Goal: Information Seeking & Learning: Learn about a topic

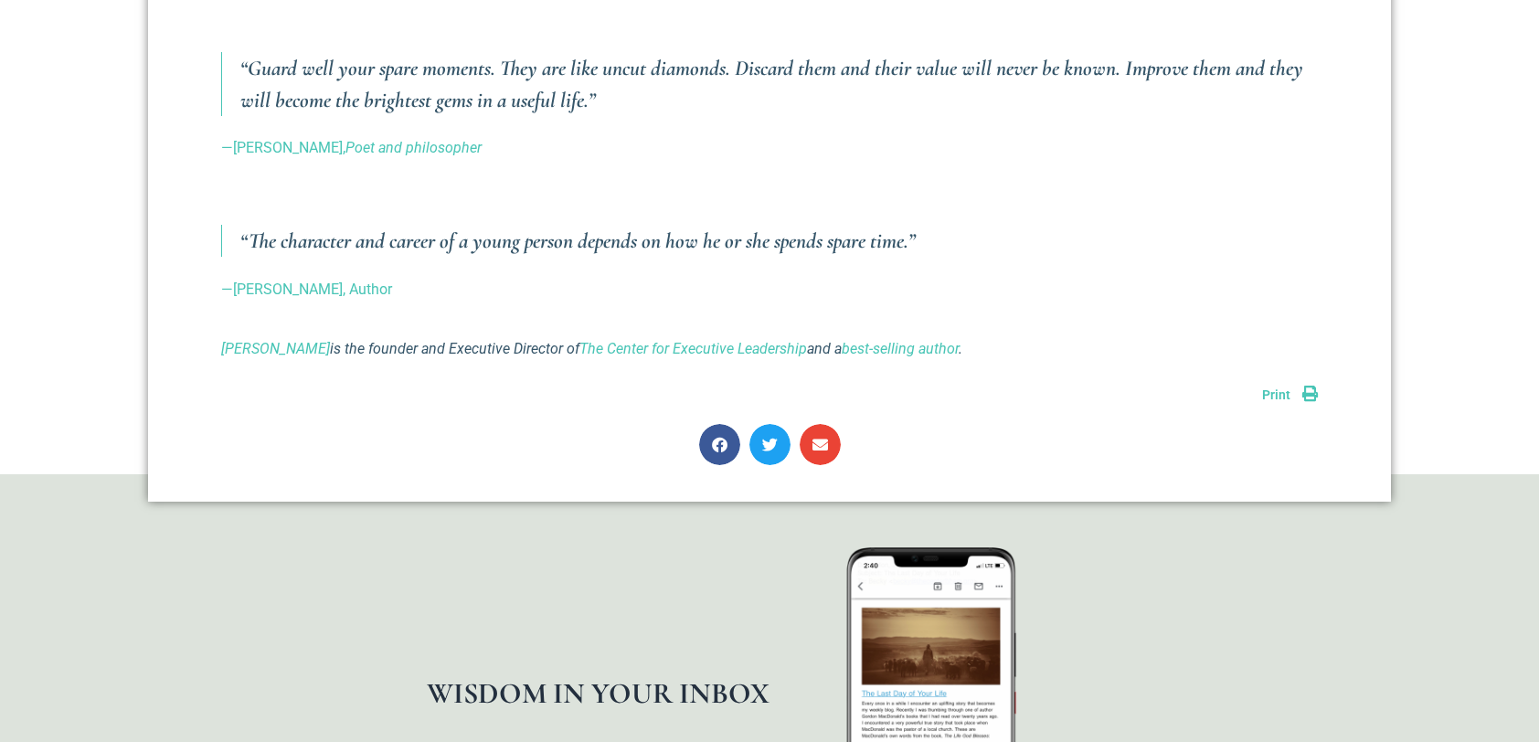
scroll to position [2306, 0]
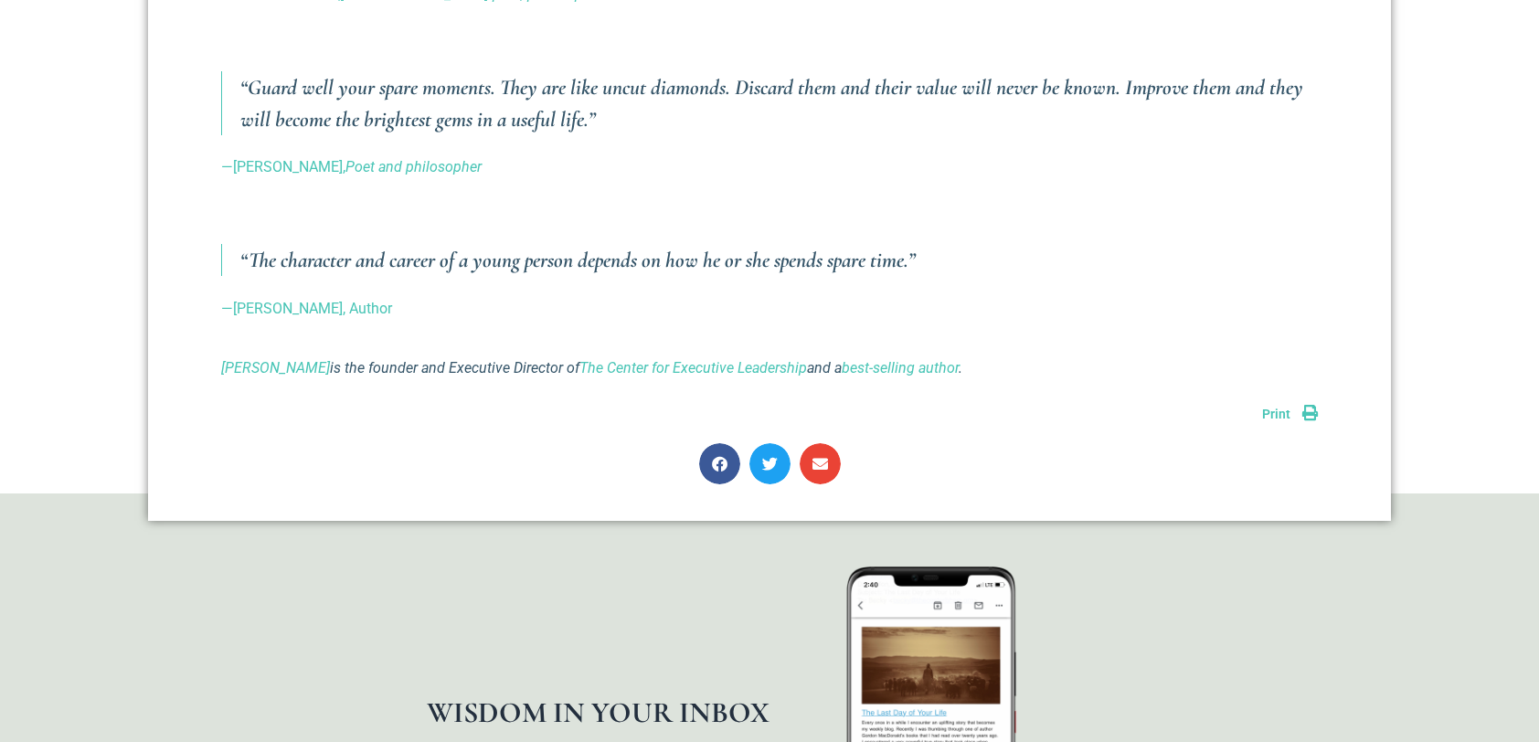
drag, startPoint x: 1536, startPoint y: 541, endPoint x: 1528, endPoint y: 547, distance: 9.7
click at [1528, 547] on section "WISDOM IN YOUR INBOX Add grace and understanding to your day with words from Ri…" at bounding box center [769, 751] width 1539 height 516
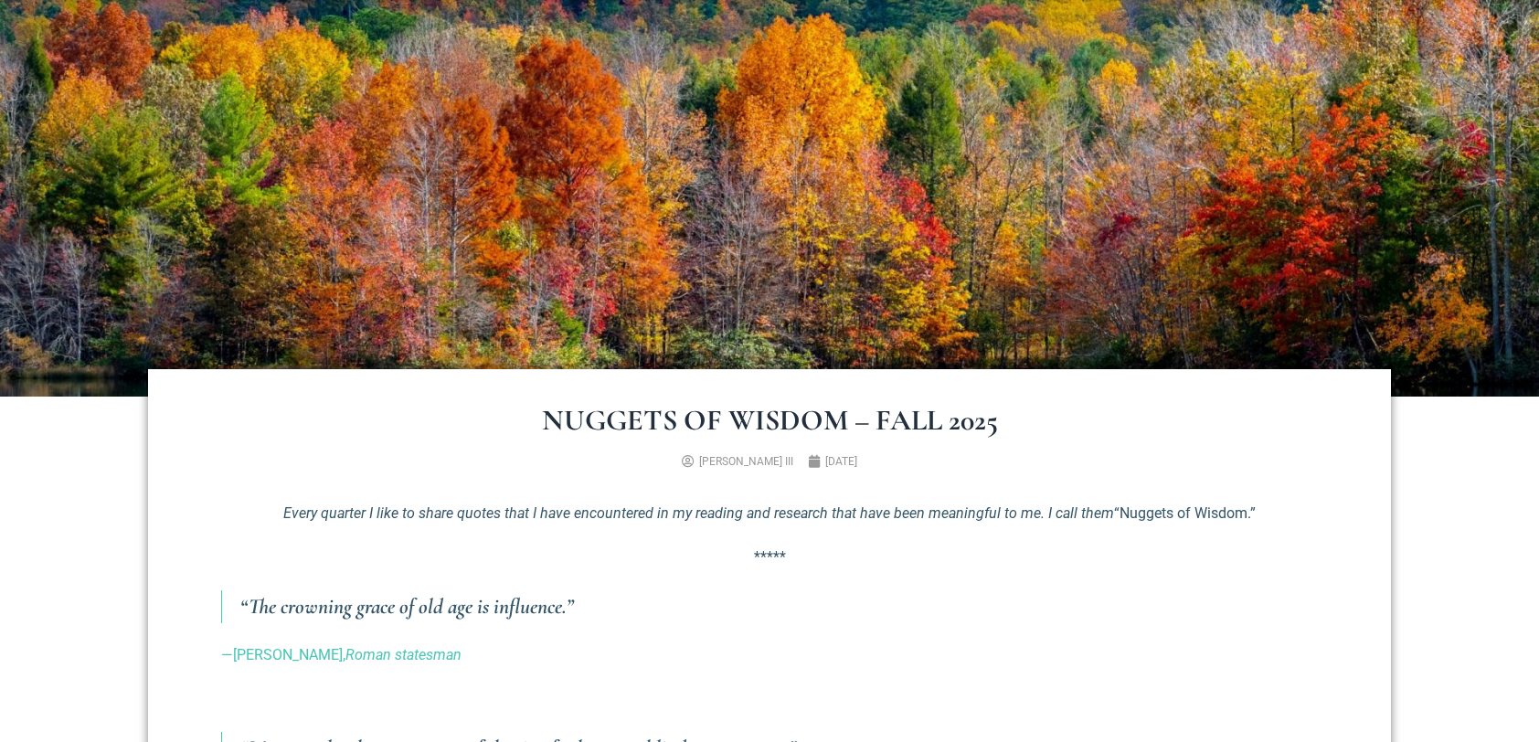
scroll to position [340, 0]
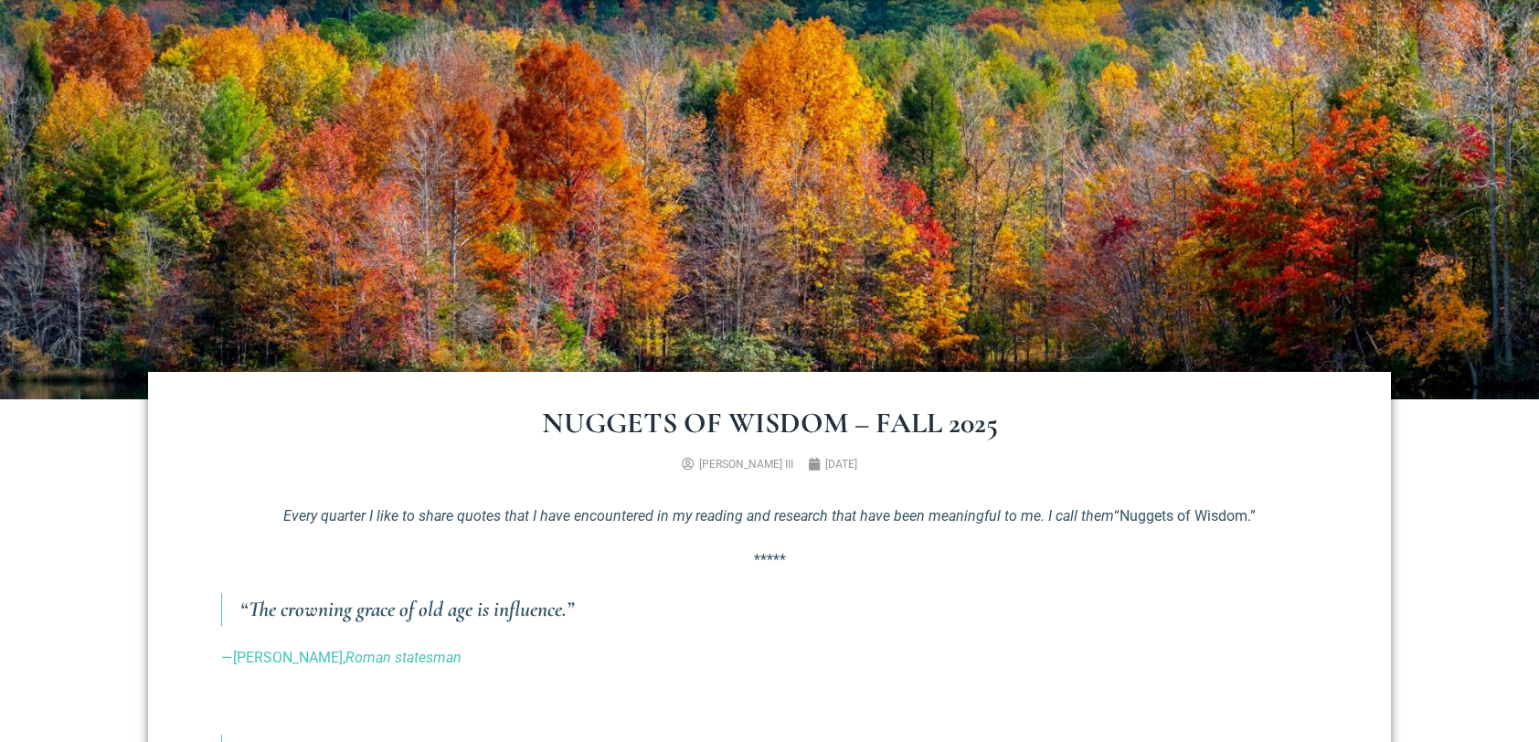
click at [713, 175] on img at bounding box center [769, 199] width 1539 height 401
click at [563, 520] on em "Every quarter I like to share quotes that I have encountered in my reading and …" at bounding box center [698, 515] width 830 height 17
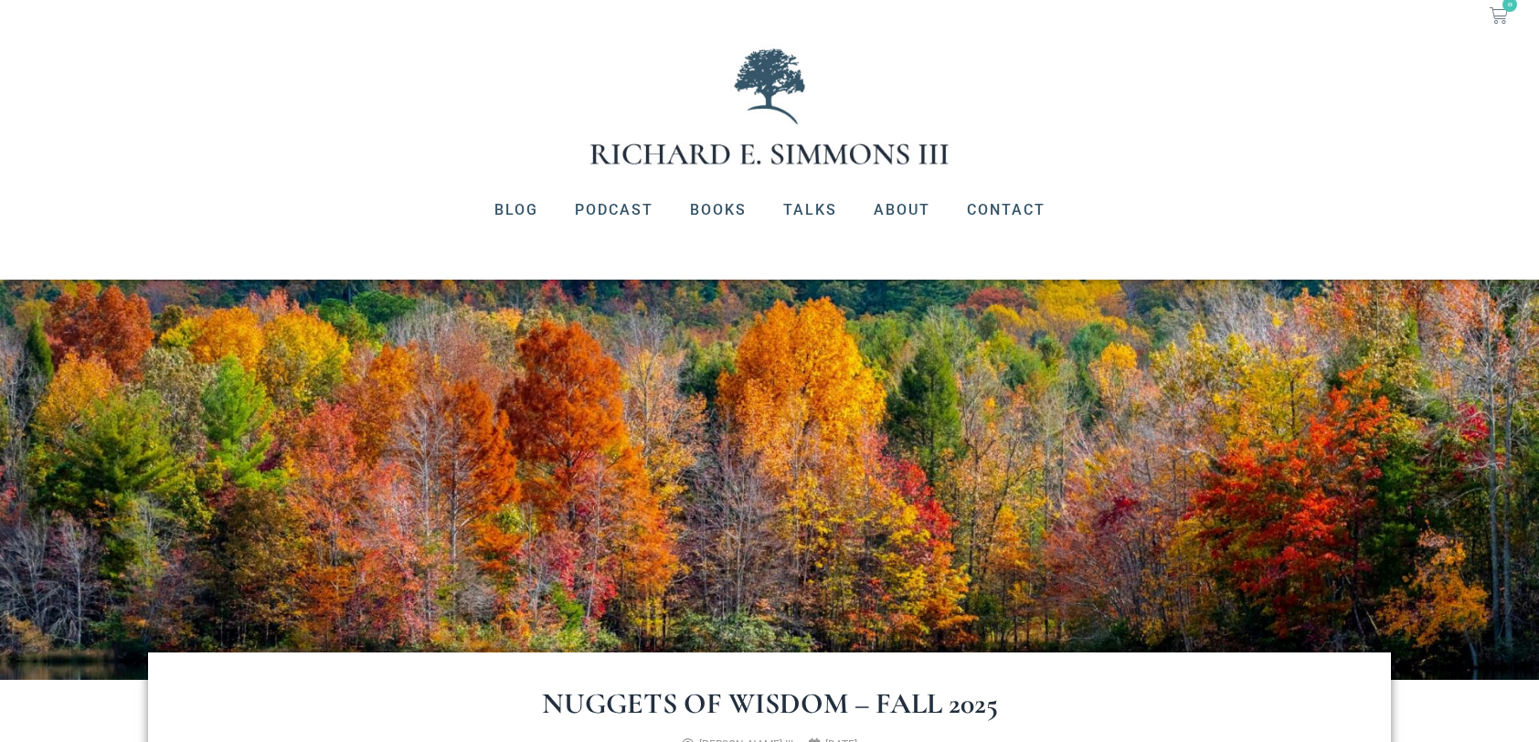
scroll to position [0, 0]
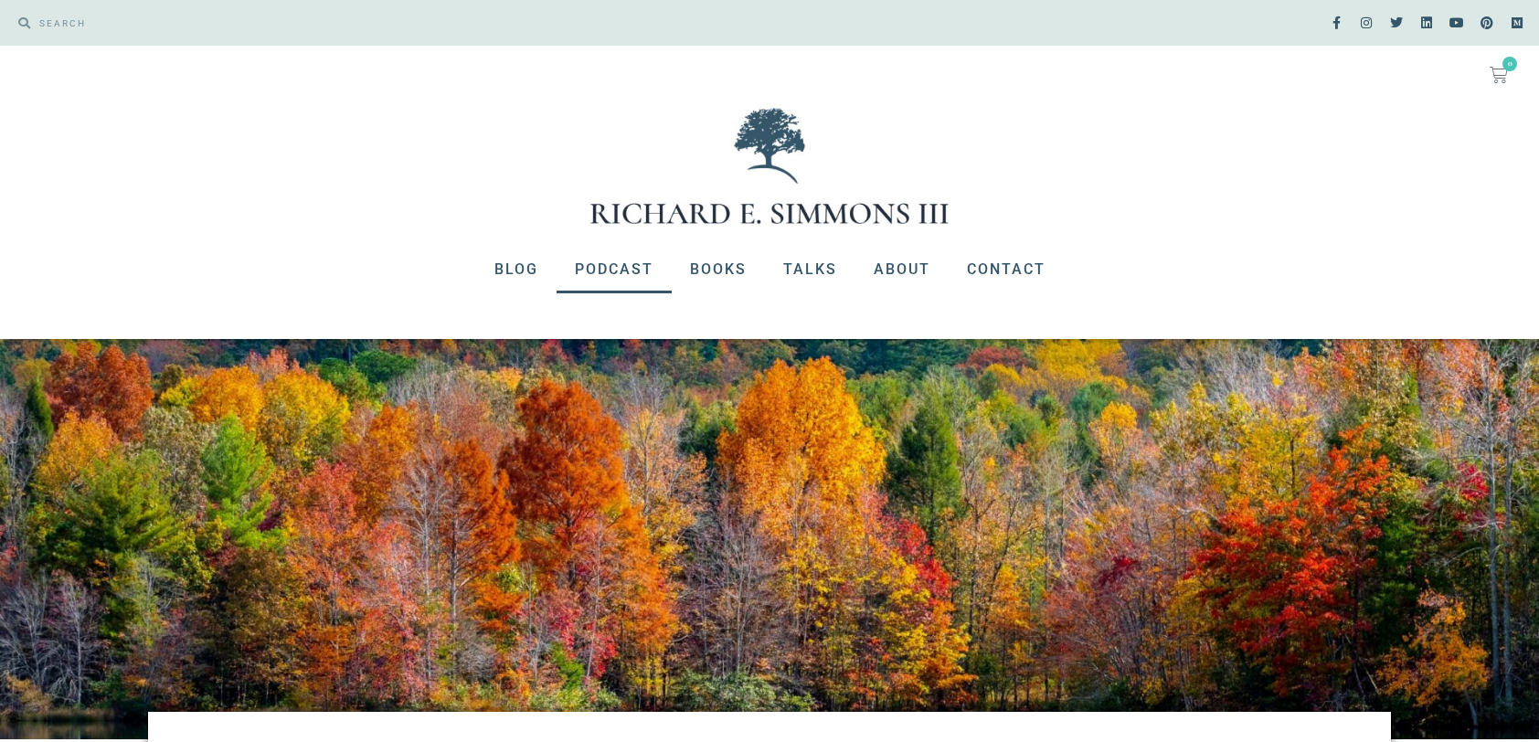
click at [640, 269] on link "Podcast" at bounding box center [613, 270] width 115 height 48
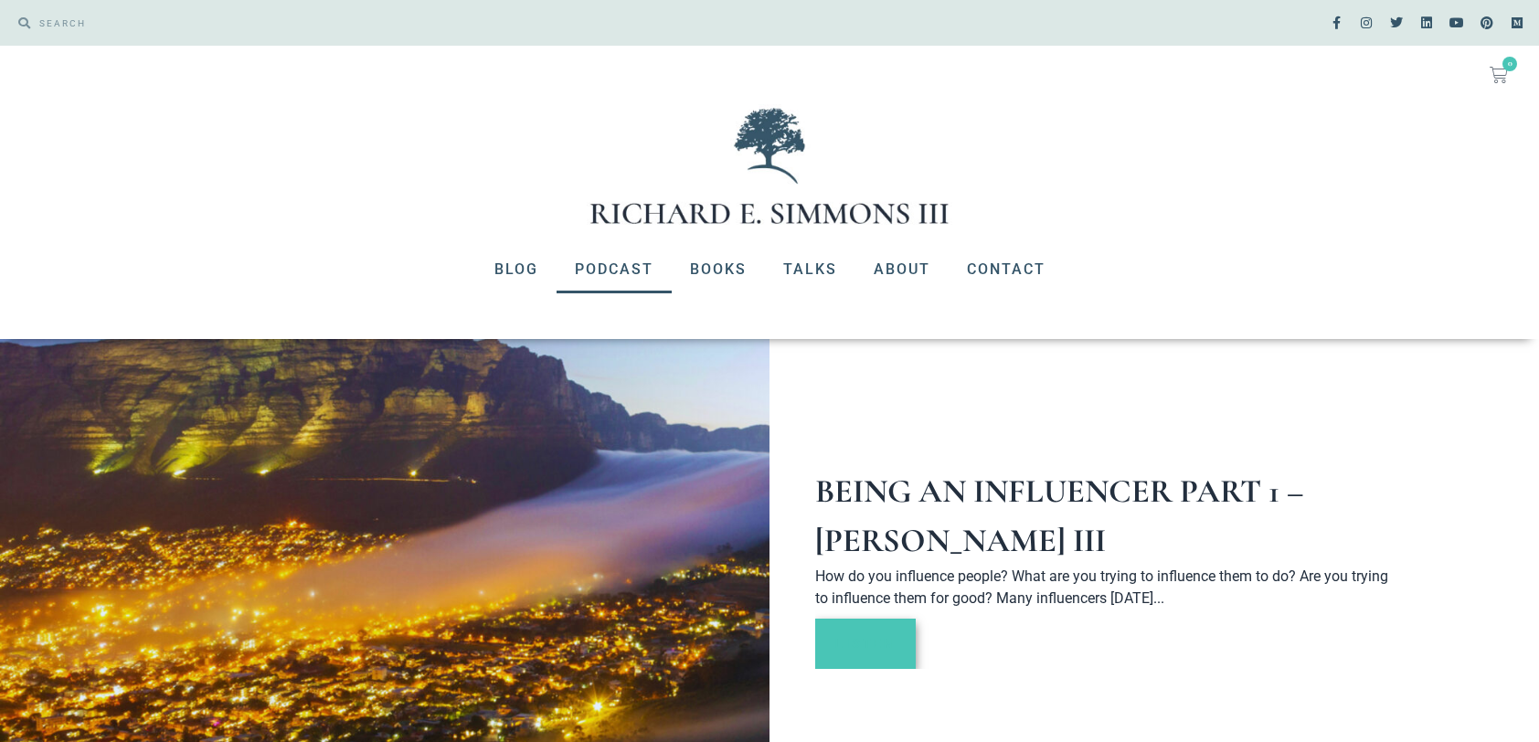
click at [866, 646] on link "Listen" at bounding box center [865, 644] width 100 height 50
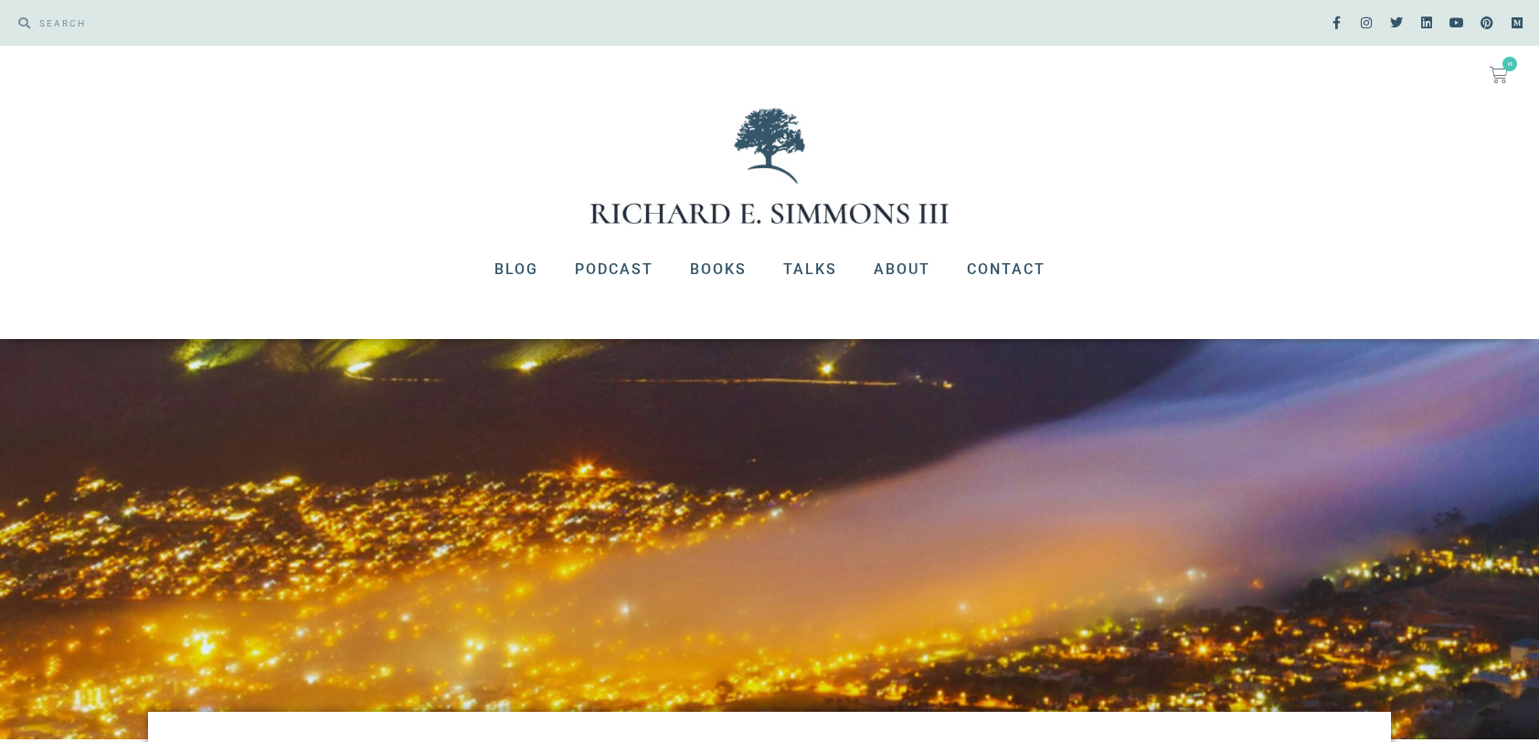
click at [606, 532] on img at bounding box center [769, 539] width 1539 height 401
click at [606, 544] on img at bounding box center [769, 539] width 1539 height 401
click at [767, 588] on img at bounding box center [769, 539] width 1539 height 401
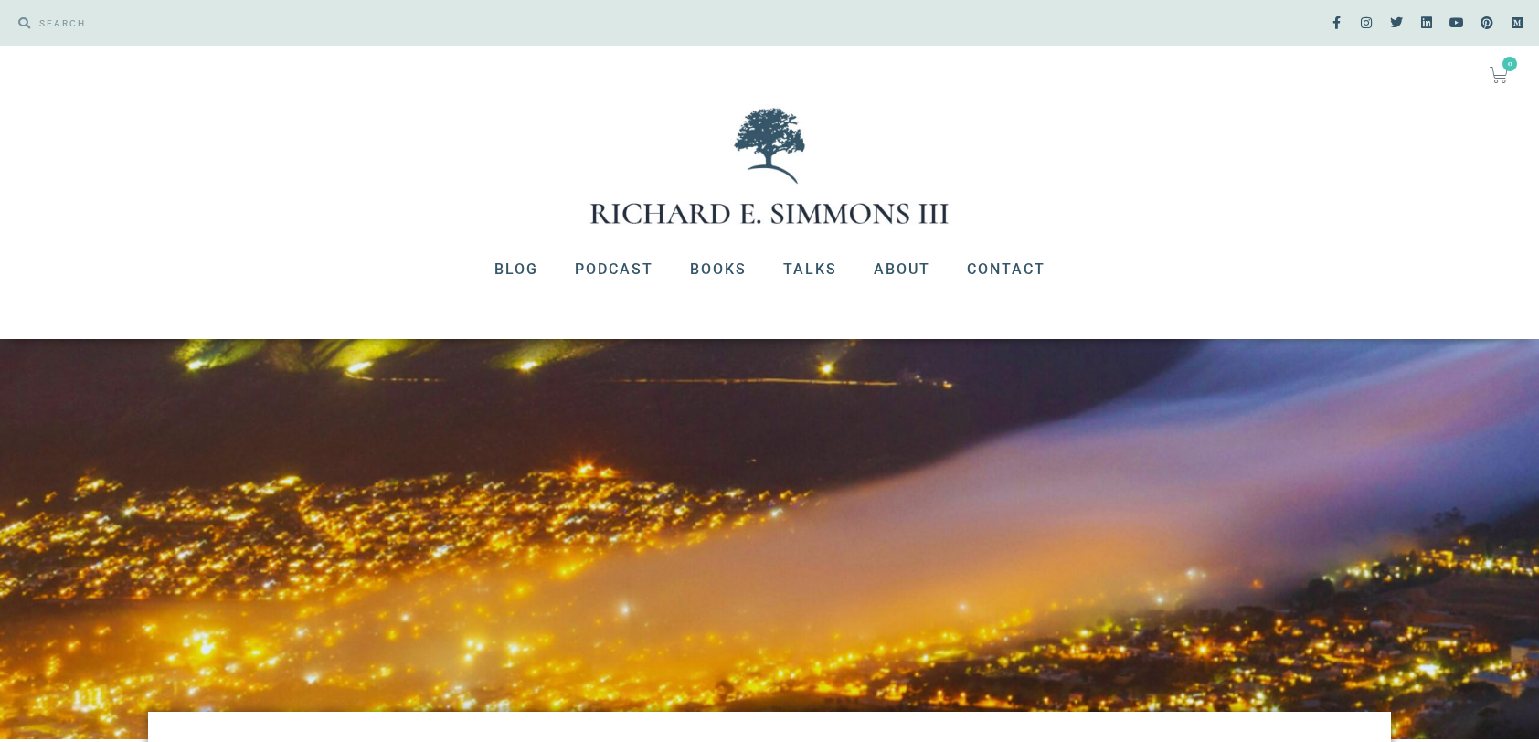
click at [767, 588] on img at bounding box center [769, 539] width 1539 height 401
click at [769, 588] on img at bounding box center [769, 539] width 1539 height 401
click at [908, 266] on link "About" at bounding box center [901, 270] width 93 height 48
click at [250, 407] on img at bounding box center [769, 539] width 1539 height 401
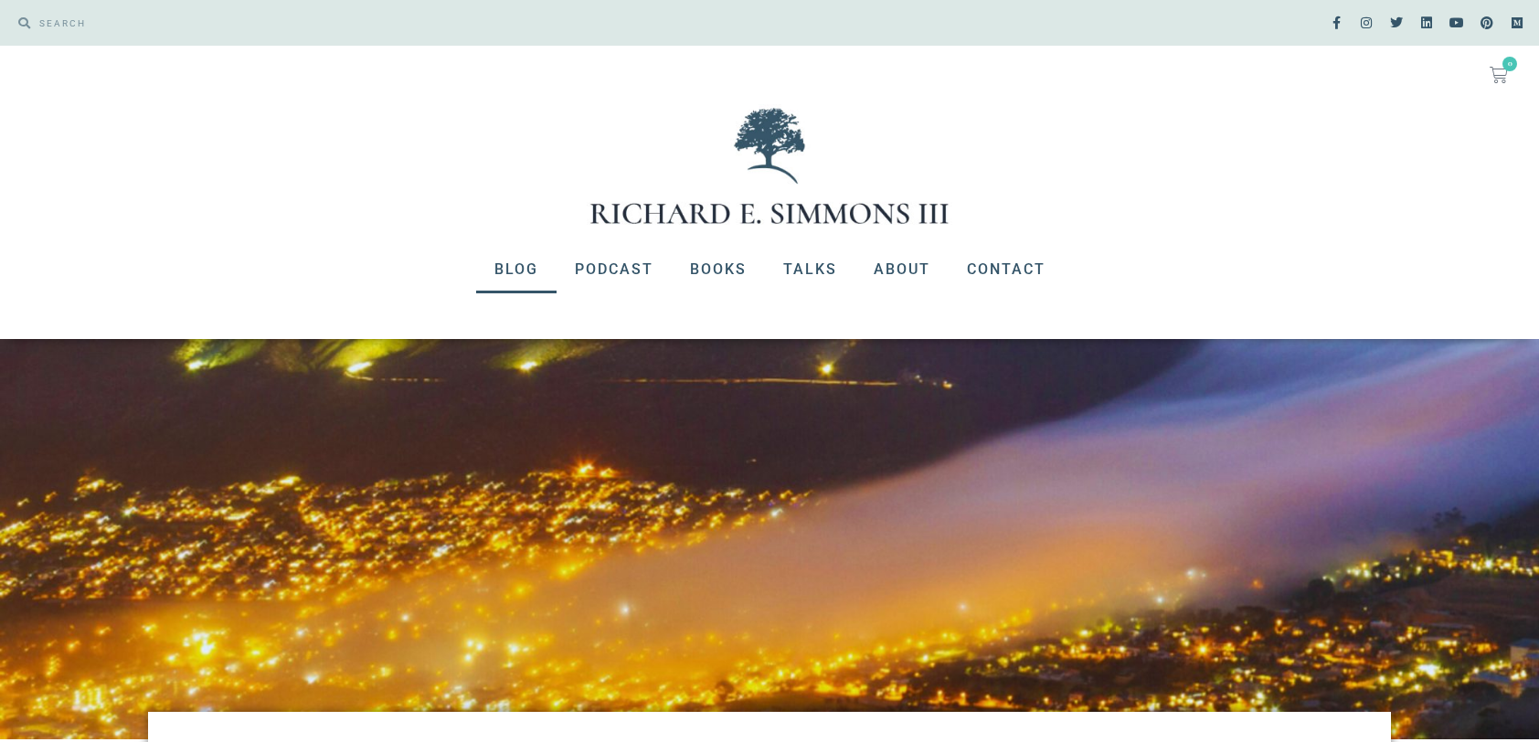
click at [521, 267] on link "Blog" at bounding box center [516, 270] width 80 height 48
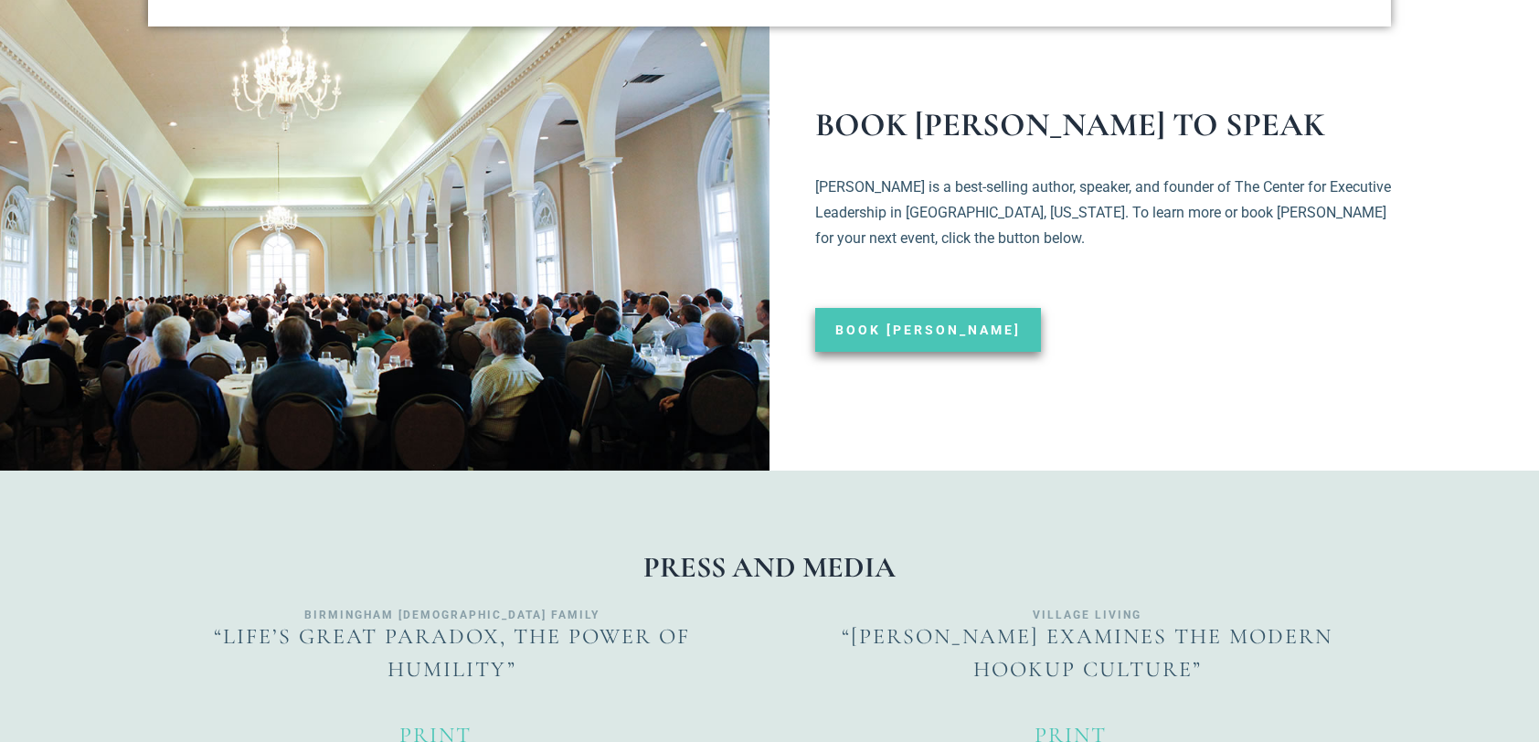
scroll to position [1576, 0]
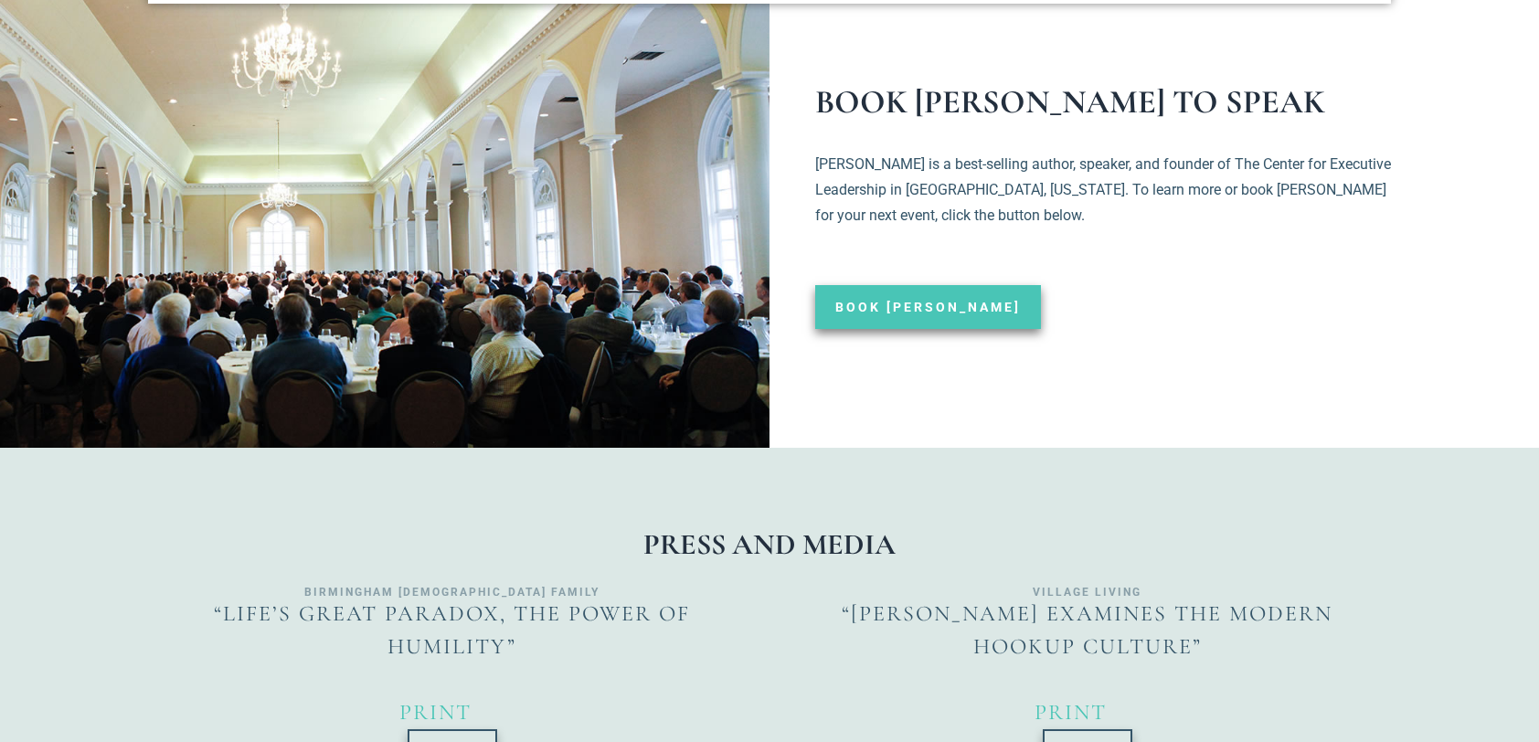
click at [611, 314] on div at bounding box center [454, 211] width 630 height 471
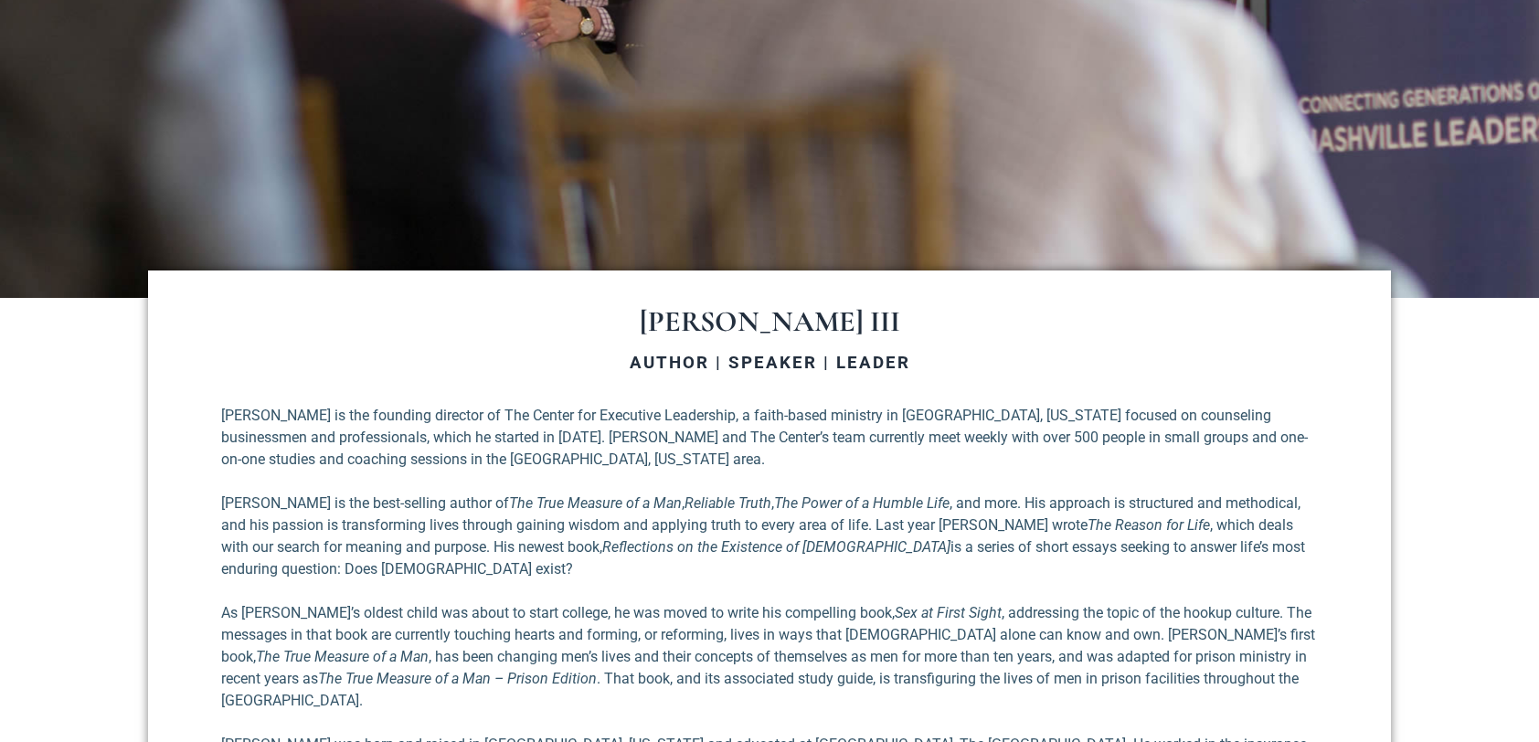
scroll to position [633, 0]
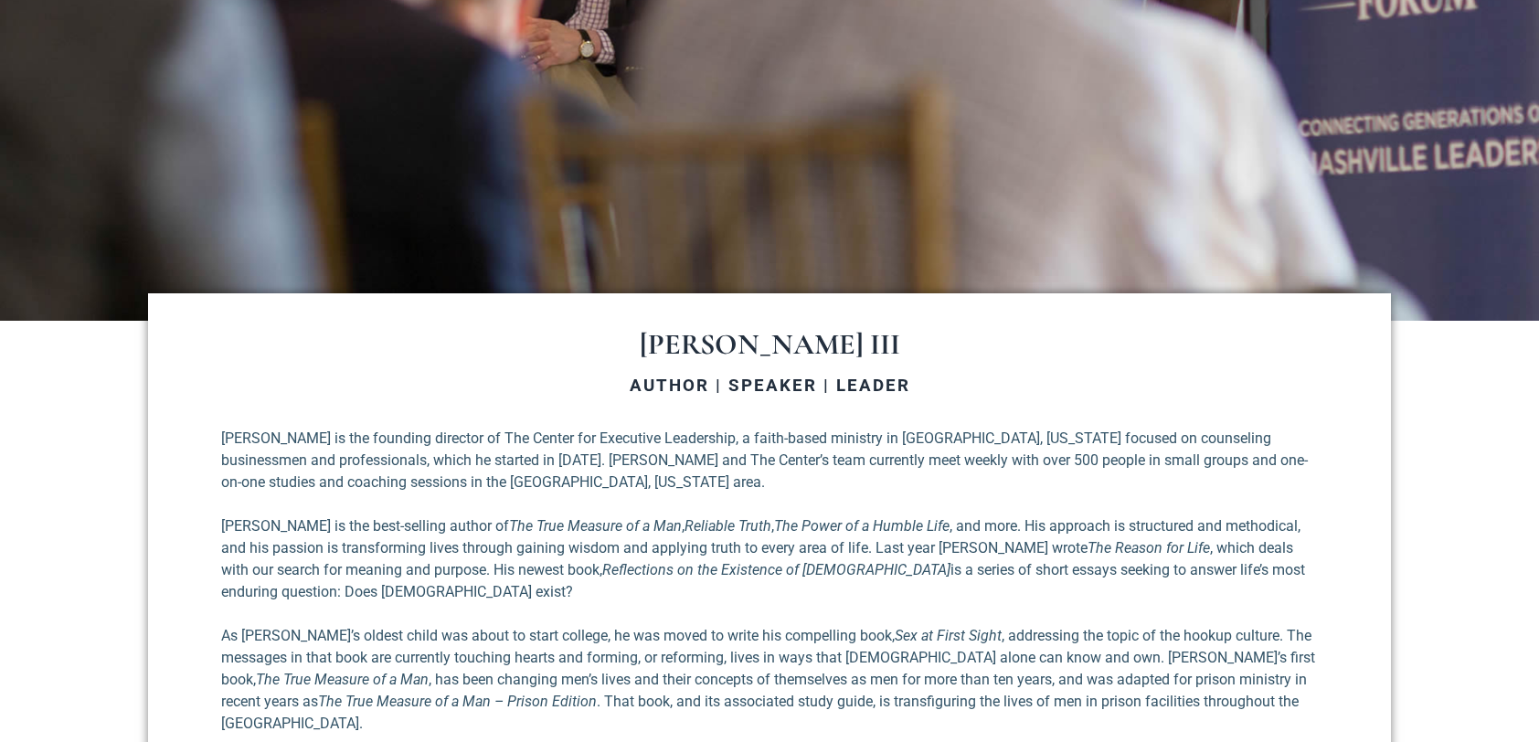
click at [680, 193] on div at bounding box center [769, 14] width 1539 height 616
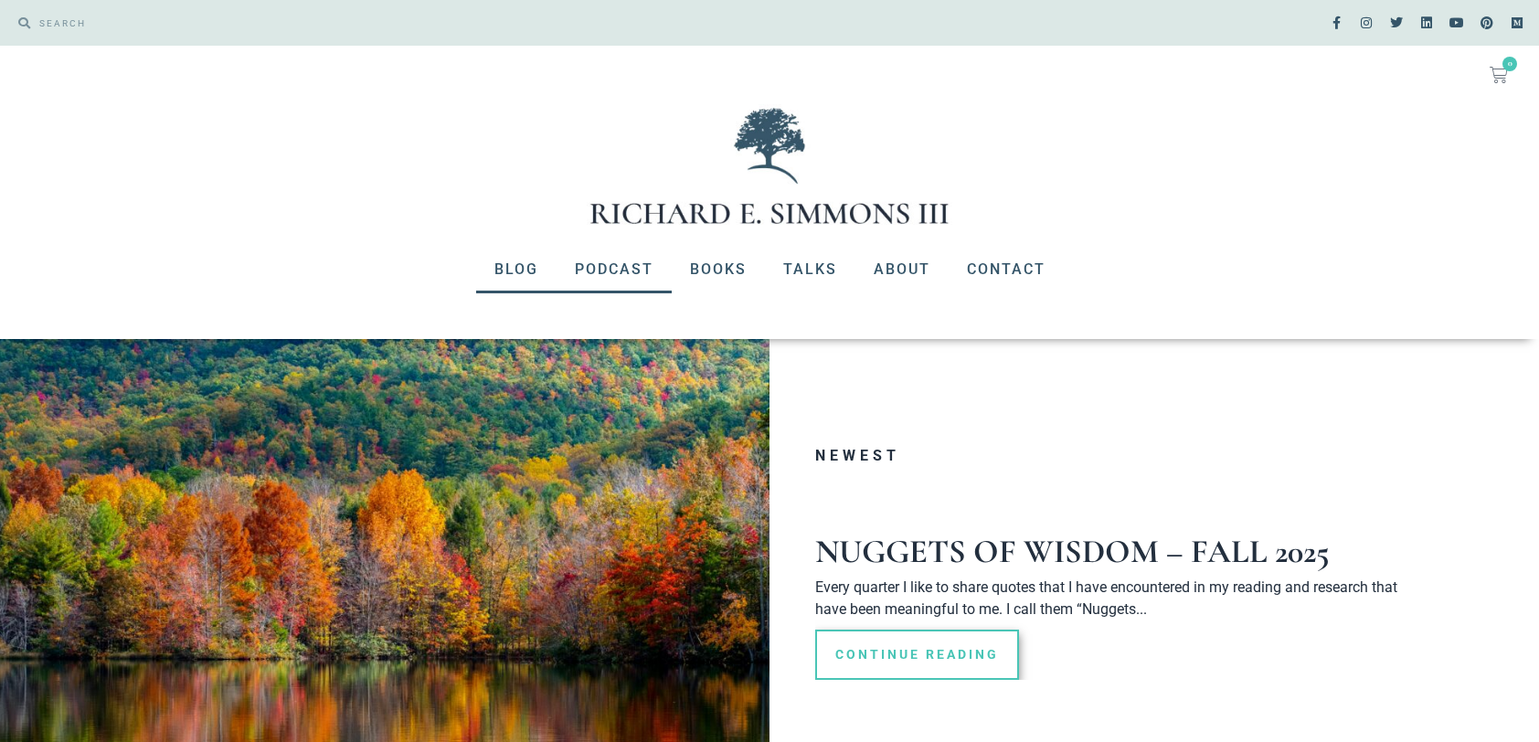
click at [618, 263] on link "Podcast" at bounding box center [613, 270] width 115 height 48
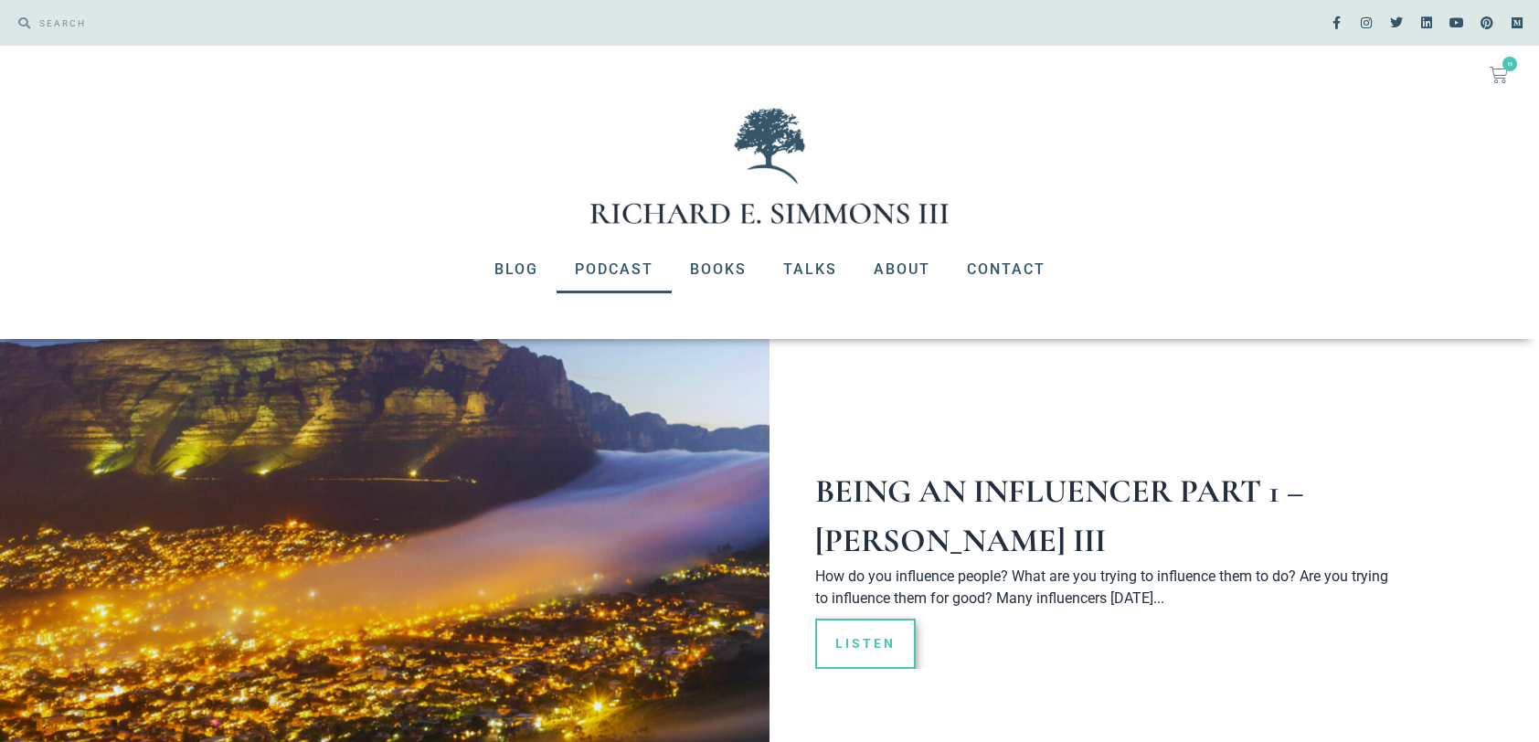
click at [552, 406] on div at bounding box center [454, 558] width 630 height 439
click at [868, 647] on link "Listen" at bounding box center [865, 644] width 100 height 50
click at [372, 439] on div at bounding box center [454, 558] width 630 height 439
click at [855, 655] on link "Listen" at bounding box center [865, 644] width 100 height 50
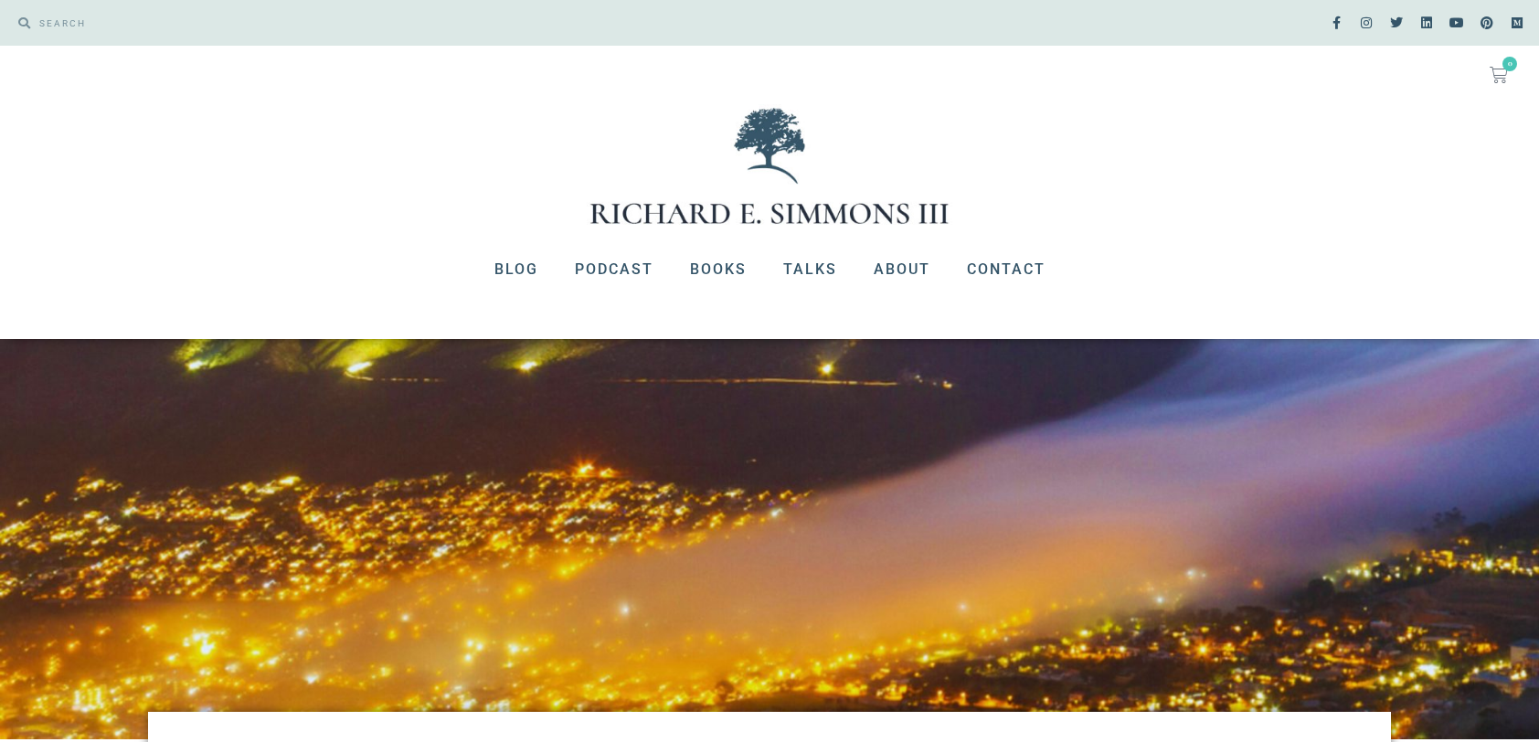
click at [637, 589] on img at bounding box center [769, 539] width 1539 height 401
click at [638, 587] on img at bounding box center [769, 539] width 1539 height 401
click at [643, 588] on img at bounding box center [769, 539] width 1539 height 401
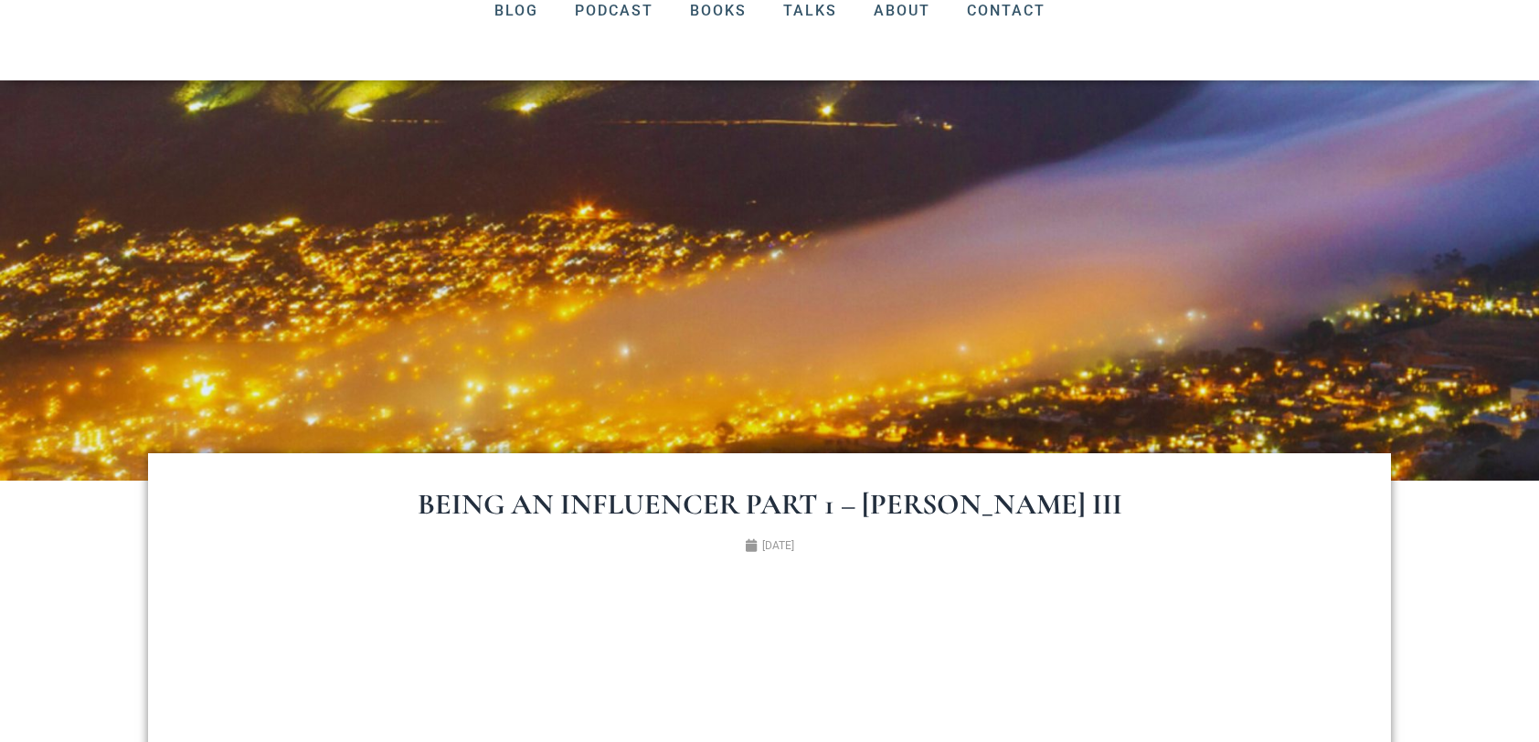
scroll to position [312, 0]
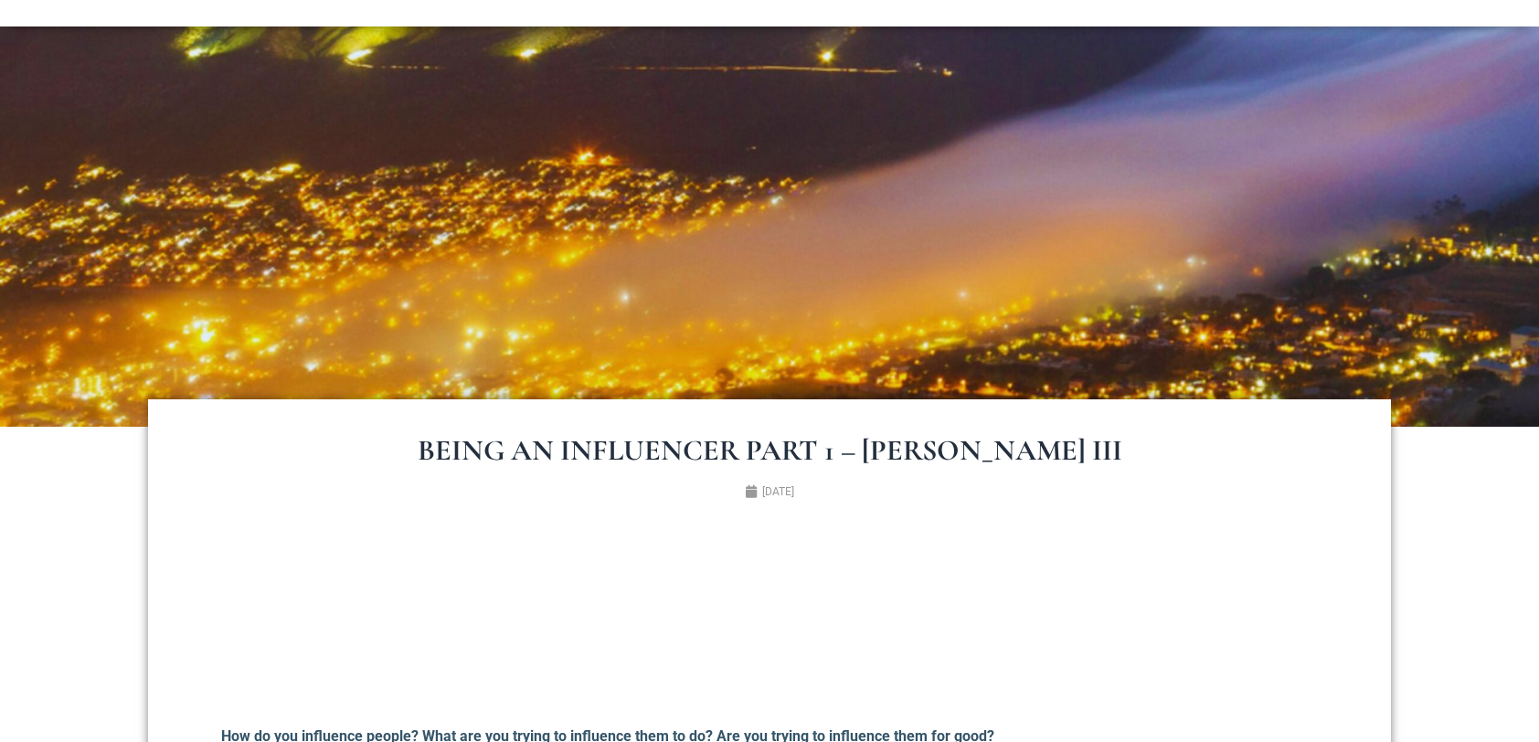
click at [914, 298] on img at bounding box center [769, 226] width 1539 height 401
click at [405, 702] on p at bounding box center [769, 618] width 1096 height 171
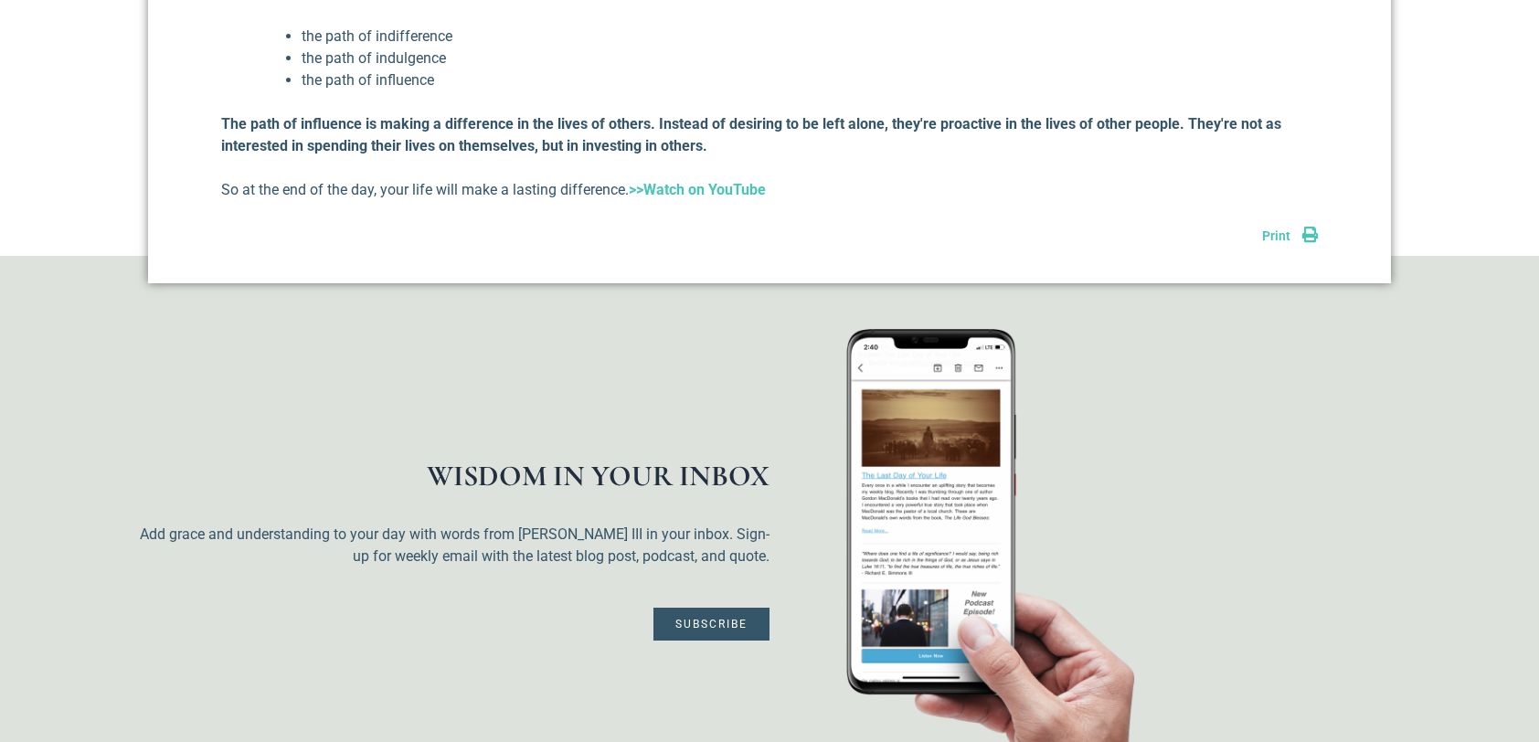
scroll to position [1262, 0]
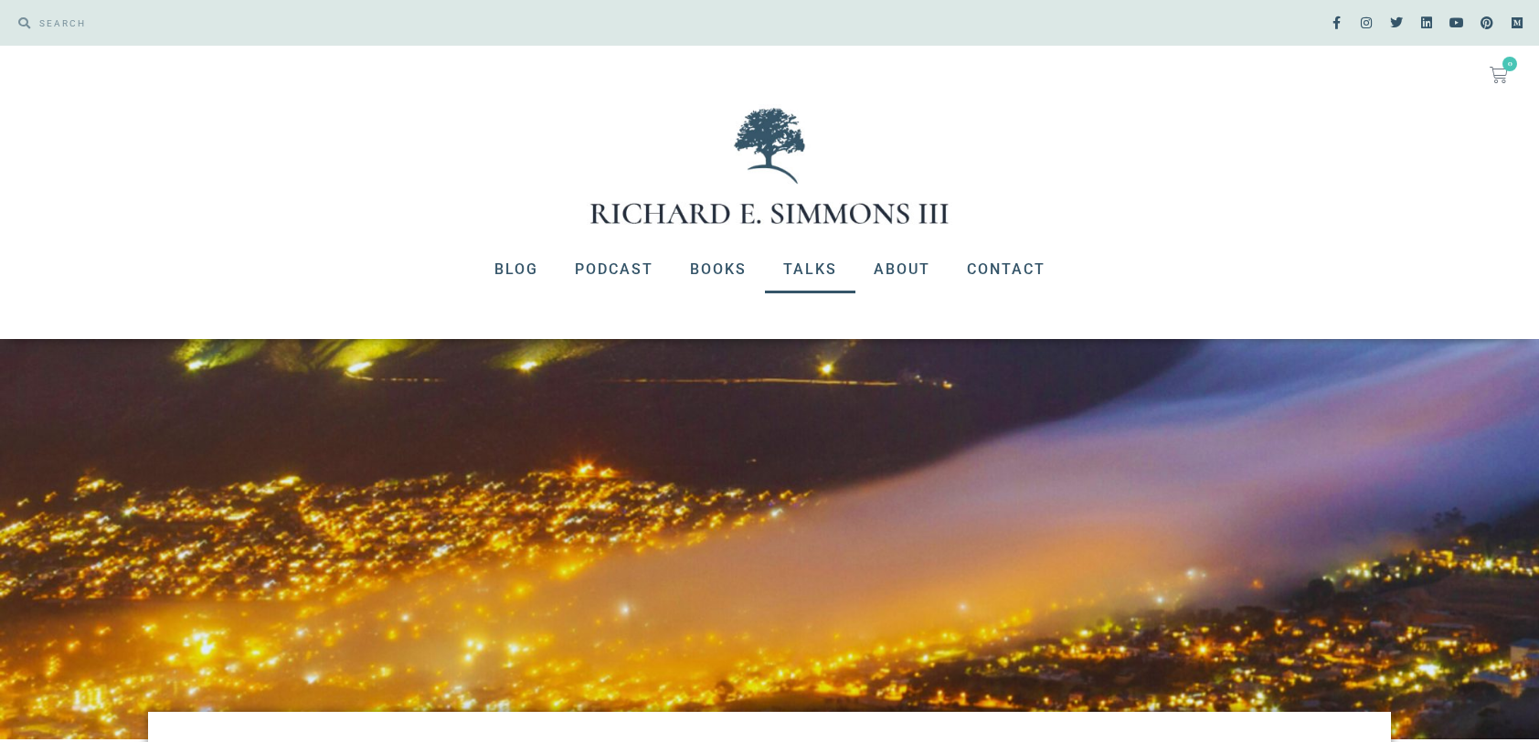
click at [822, 277] on link "Talks" at bounding box center [810, 270] width 90 height 48
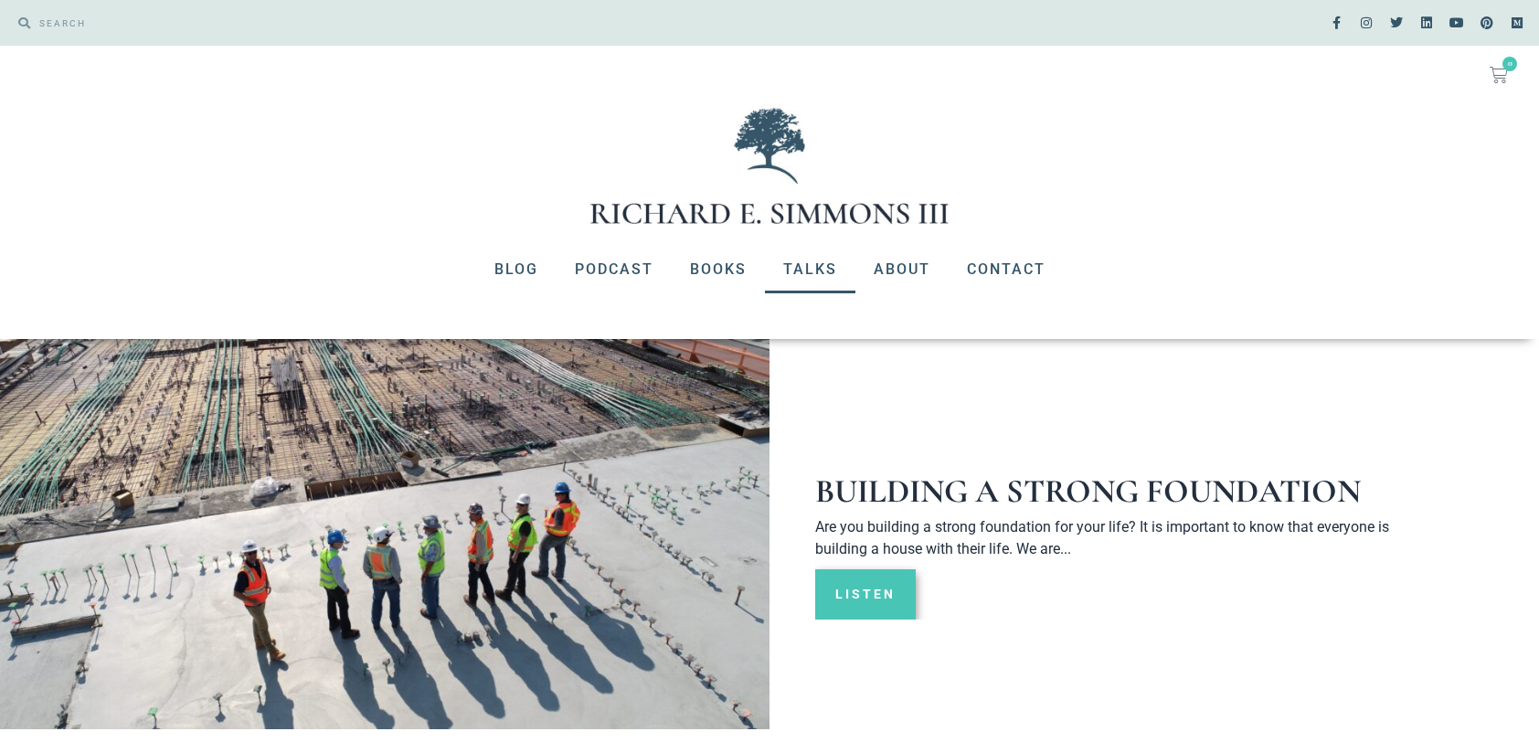
click at [867, 603] on link "Listen" at bounding box center [865, 594] width 100 height 50
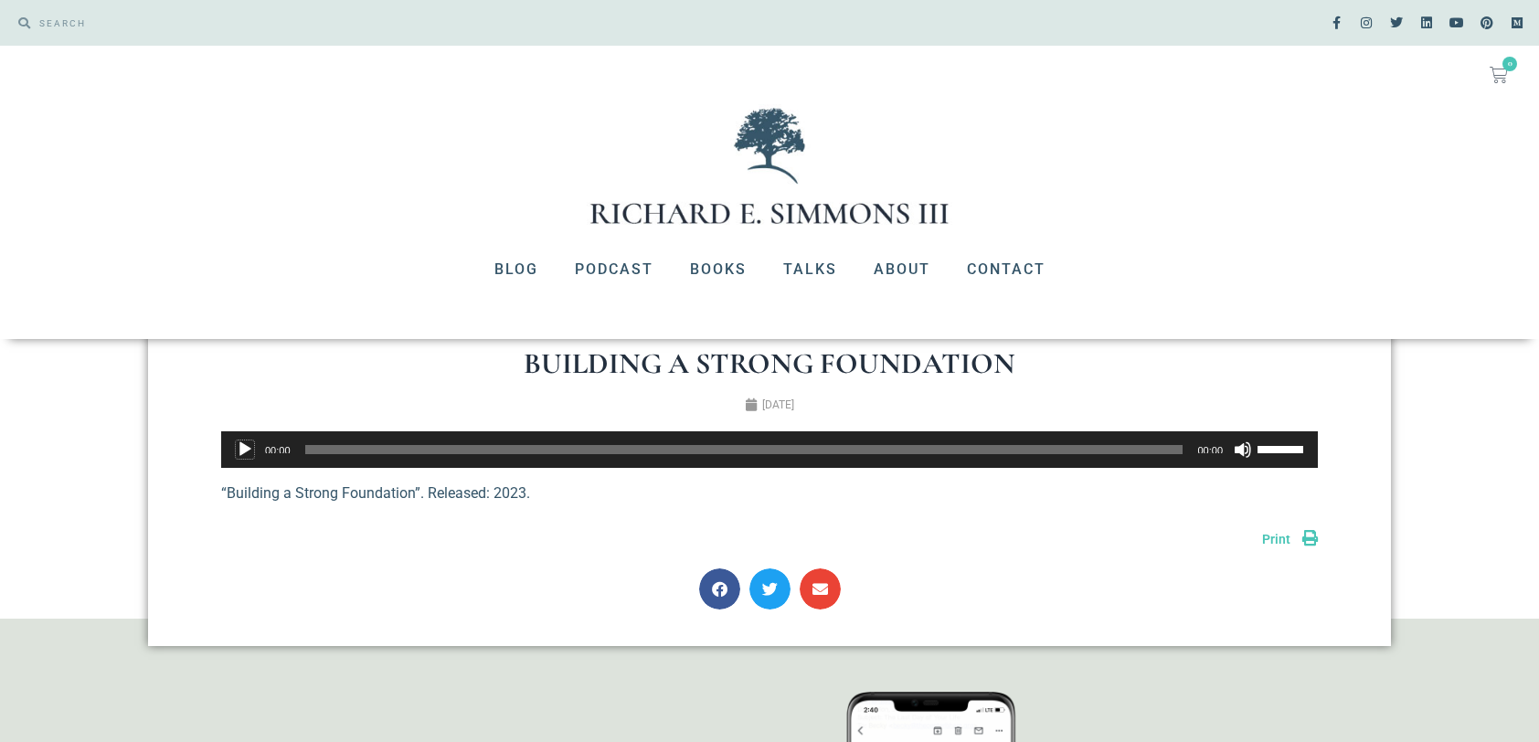
click at [241, 455] on button "Play" at bounding box center [245, 449] width 18 height 18
click at [277, 486] on p "“Building a Strong Foundation”. Released: 2023." at bounding box center [769, 493] width 1096 height 22
click at [282, 493] on p "“Building a Strong Foundation”. Released: 2023." at bounding box center [769, 493] width 1096 height 22
click at [767, 593] on icon "Share on twitter" at bounding box center [770, 589] width 16 height 16
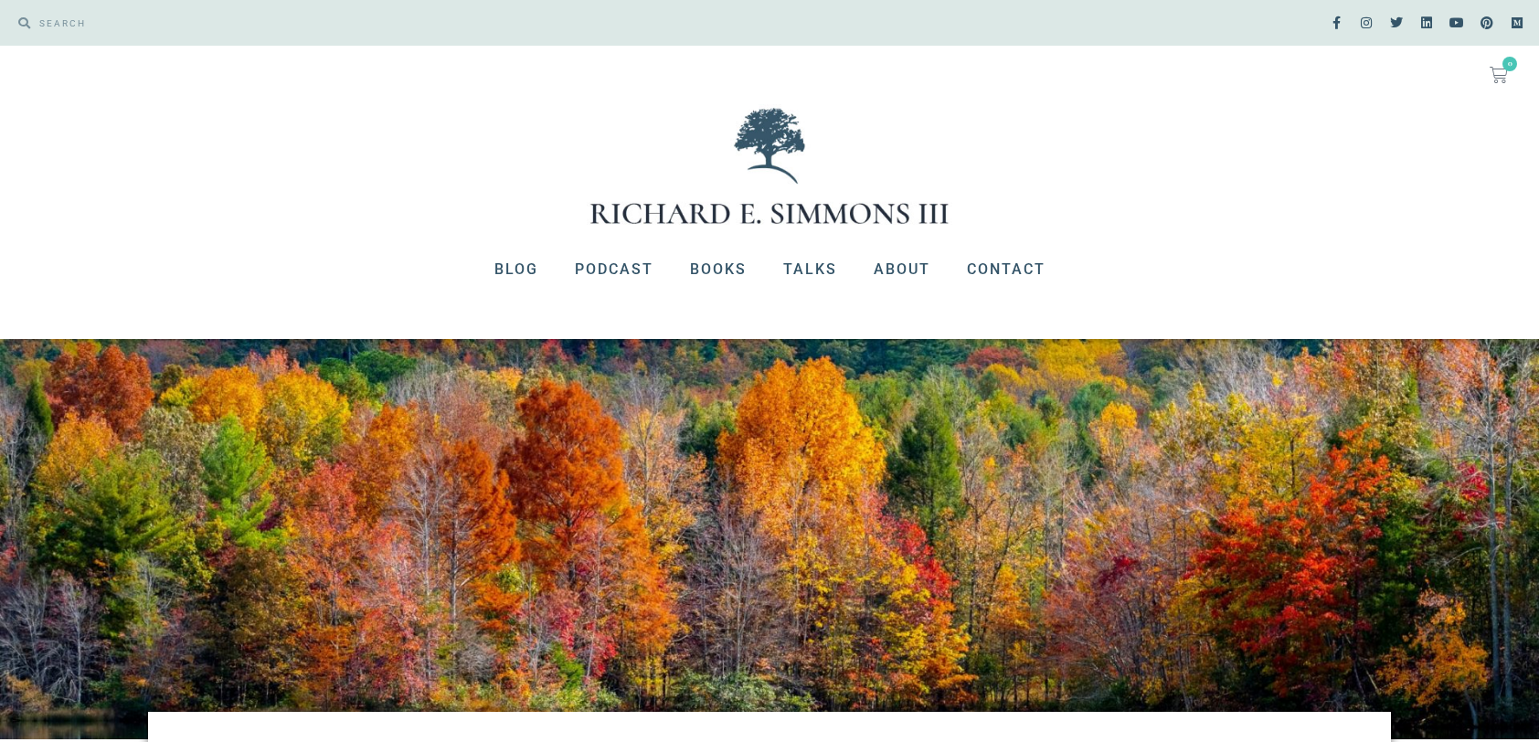
click at [755, 589] on img at bounding box center [769, 539] width 1539 height 401
click at [908, 270] on link "About" at bounding box center [901, 270] width 93 height 48
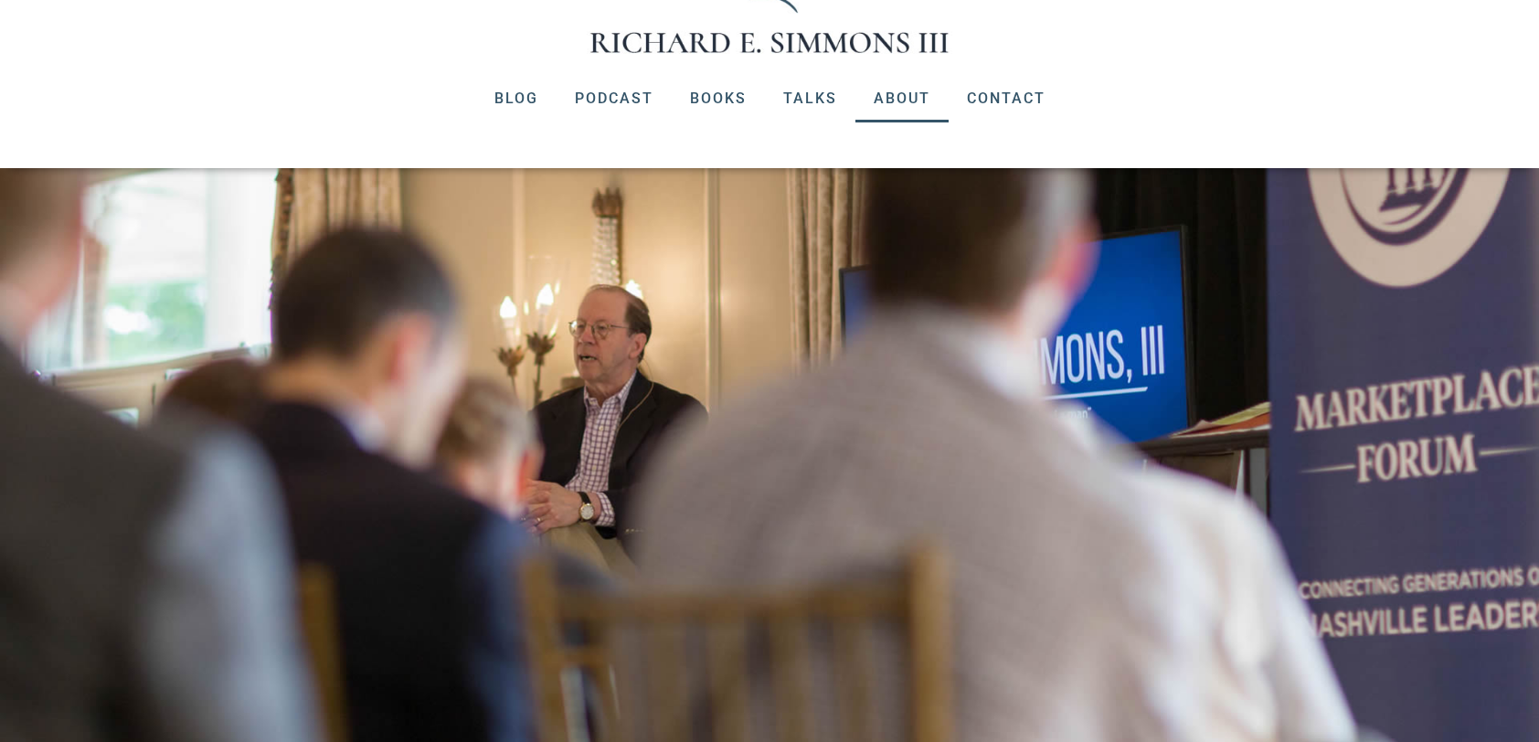
scroll to position [203, 0]
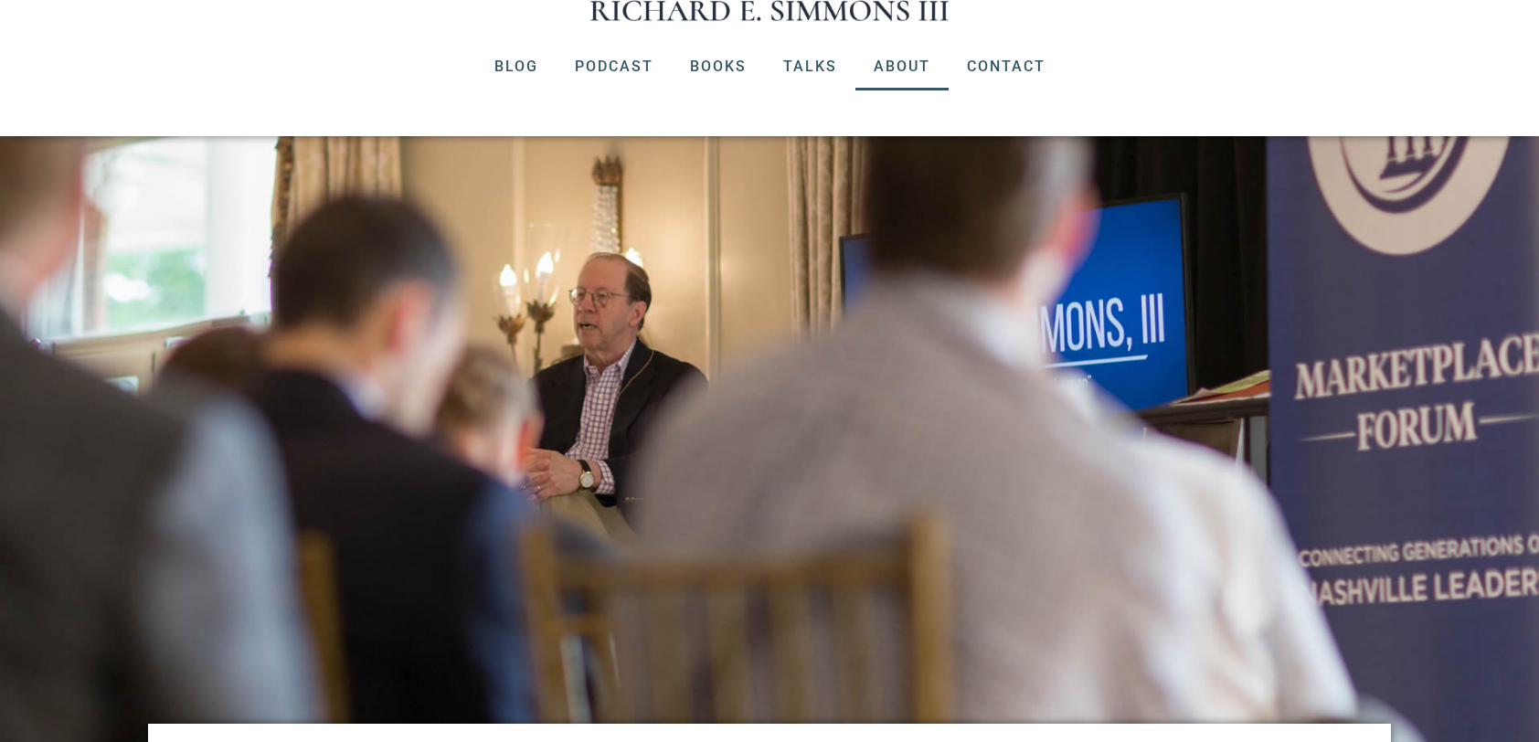
click at [299, 552] on div at bounding box center [769, 444] width 1539 height 616
click at [894, 94] on div "Blog Podcast Books Talks About Contact Blog Podcast Books Talks About Contact" at bounding box center [769, 89] width 1539 height 93
click at [810, 68] on link "Talks" at bounding box center [810, 67] width 90 height 48
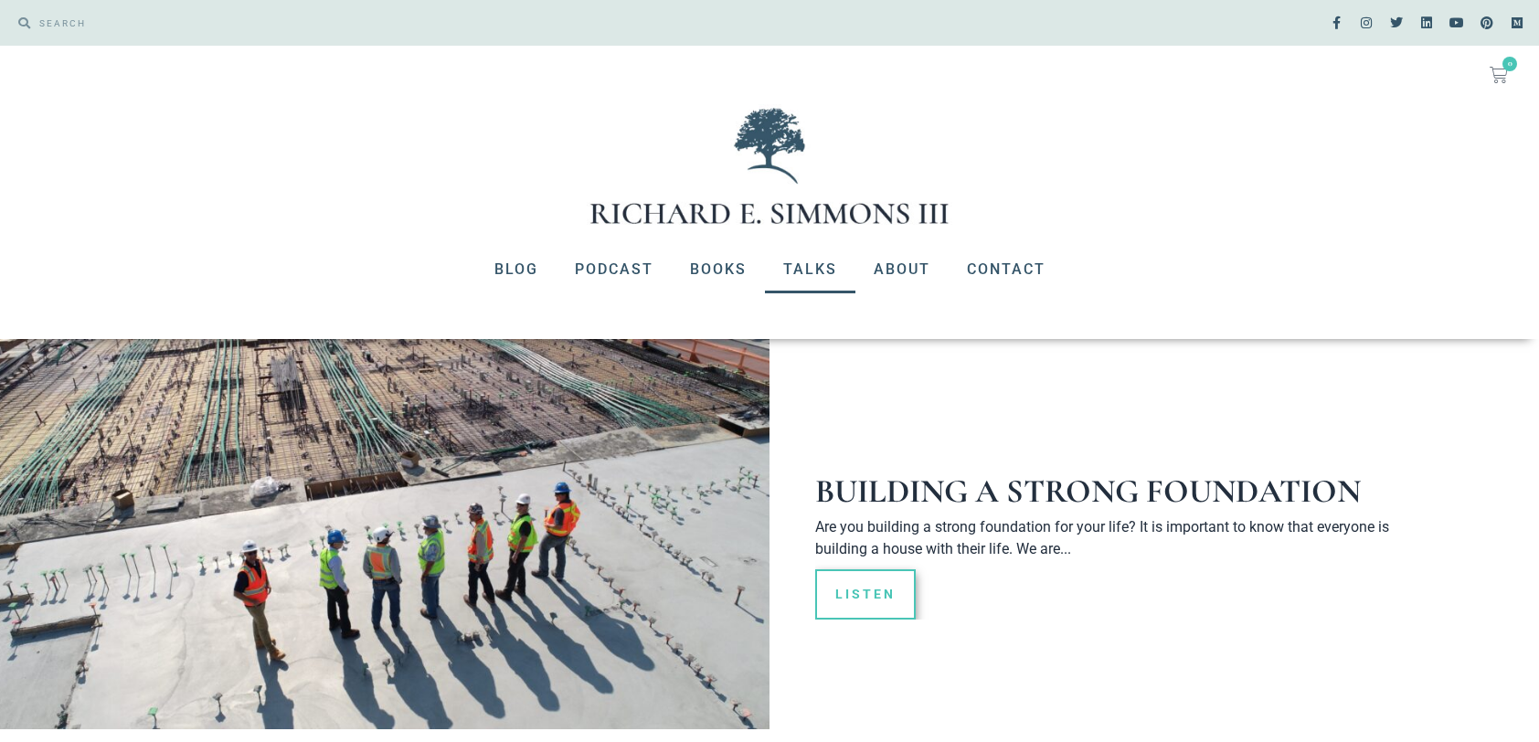
click at [640, 635] on div at bounding box center [454, 534] width 630 height 390
click at [518, 267] on link "Blog" at bounding box center [516, 270] width 80 height 48
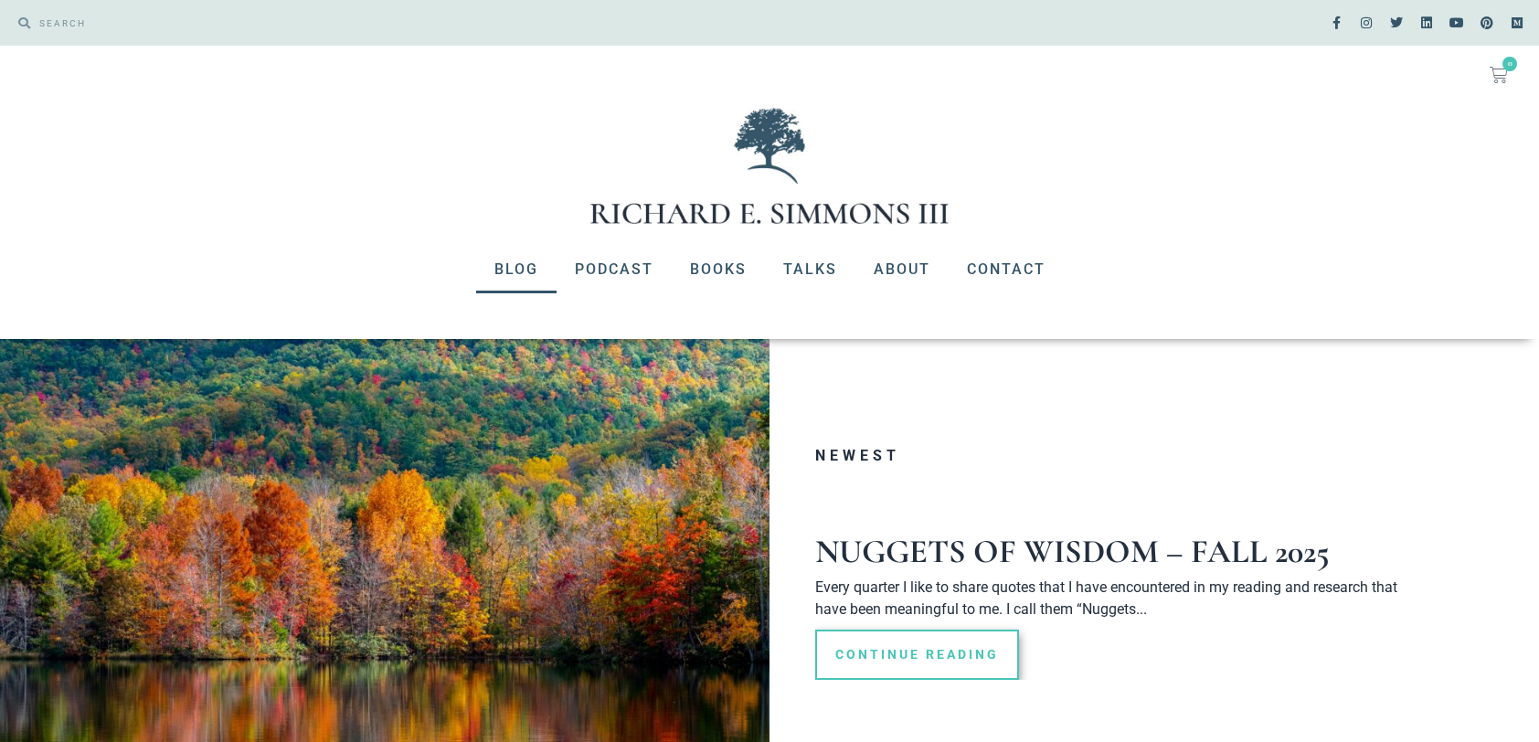
click at [510, 404] on div at bounding box center [454, 564] width 630 height 450
click at [904, 270] on link "About" at bounding box center [901, 270] width 93 height 48
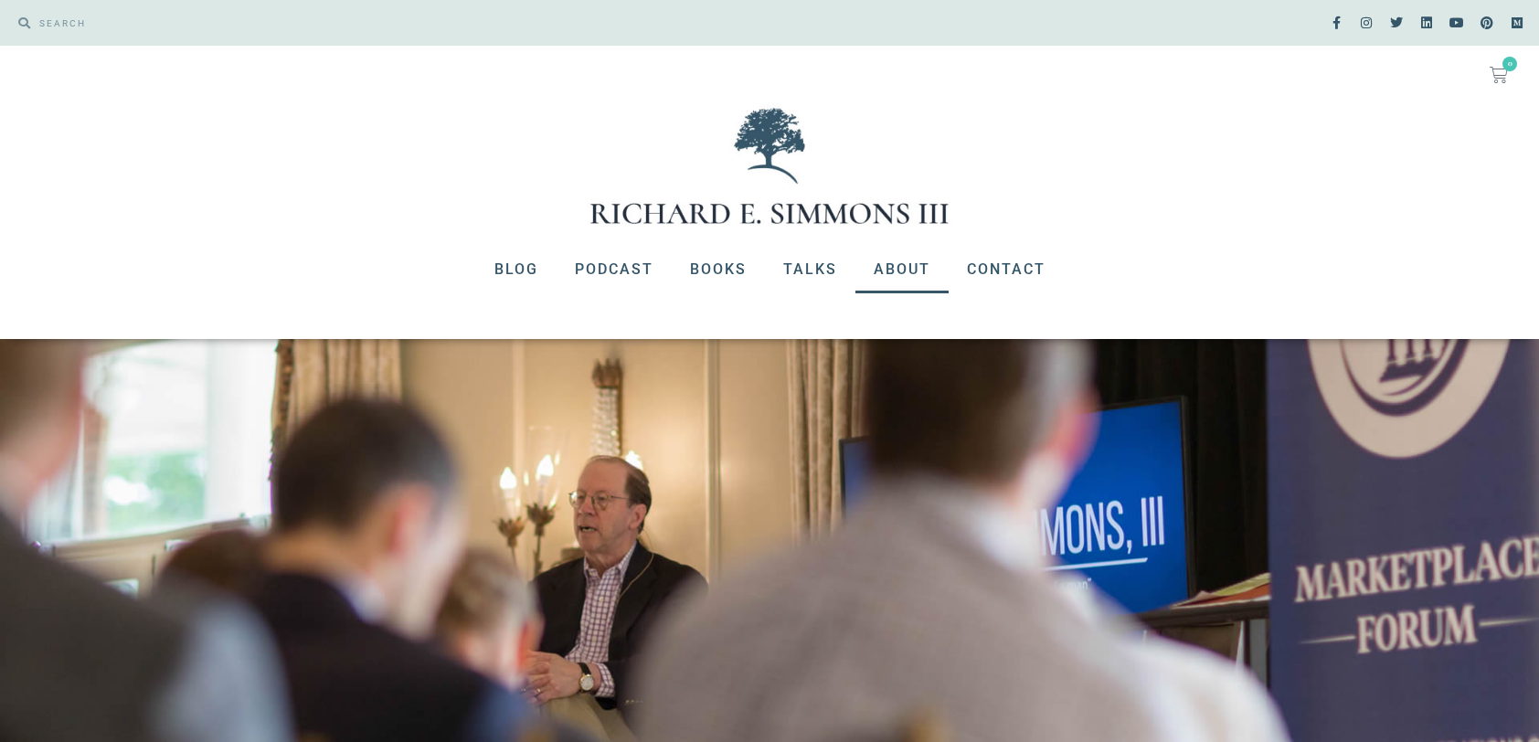
click at [903, 270] on link "About" at bounding box center [901, 270] width 93 height 48
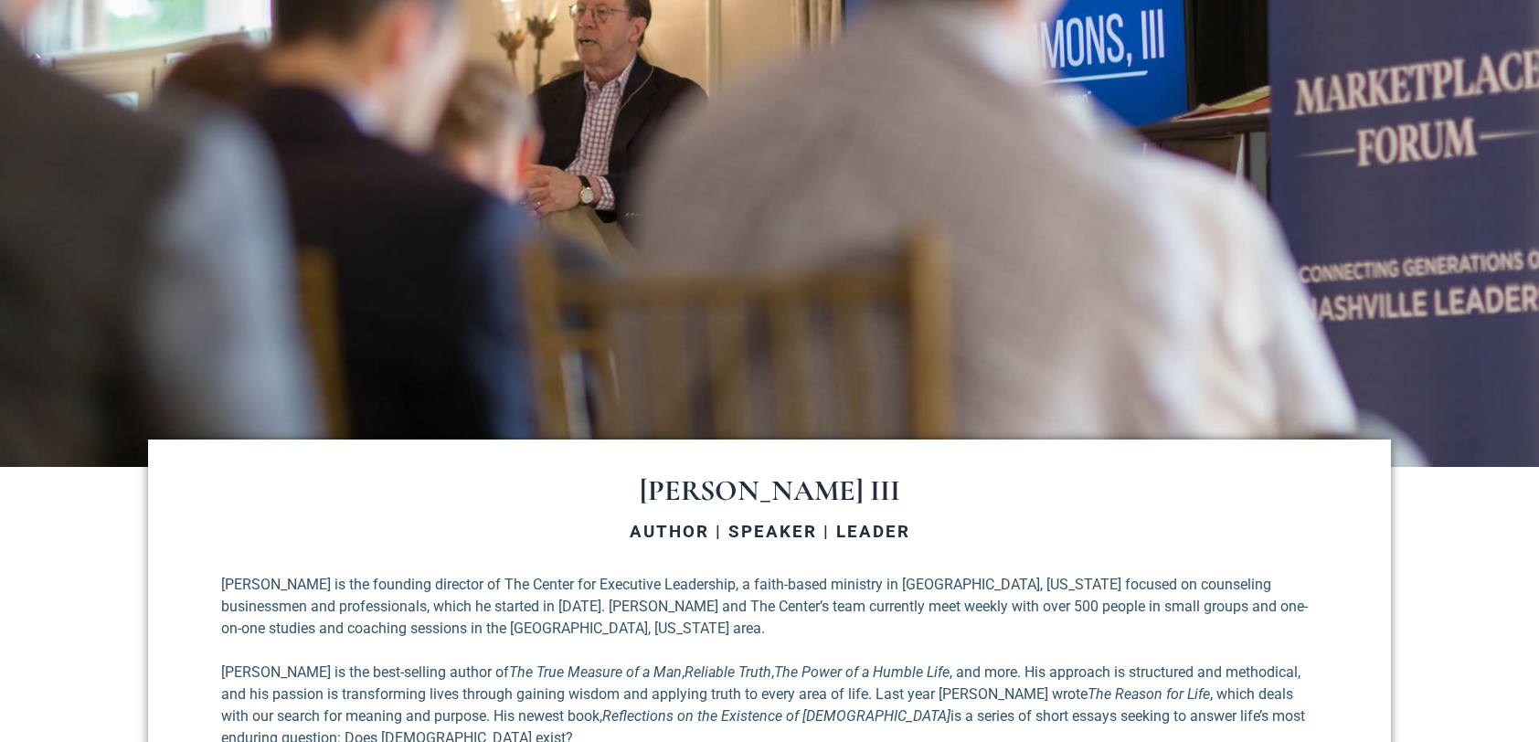
scroll to position [496, 0]
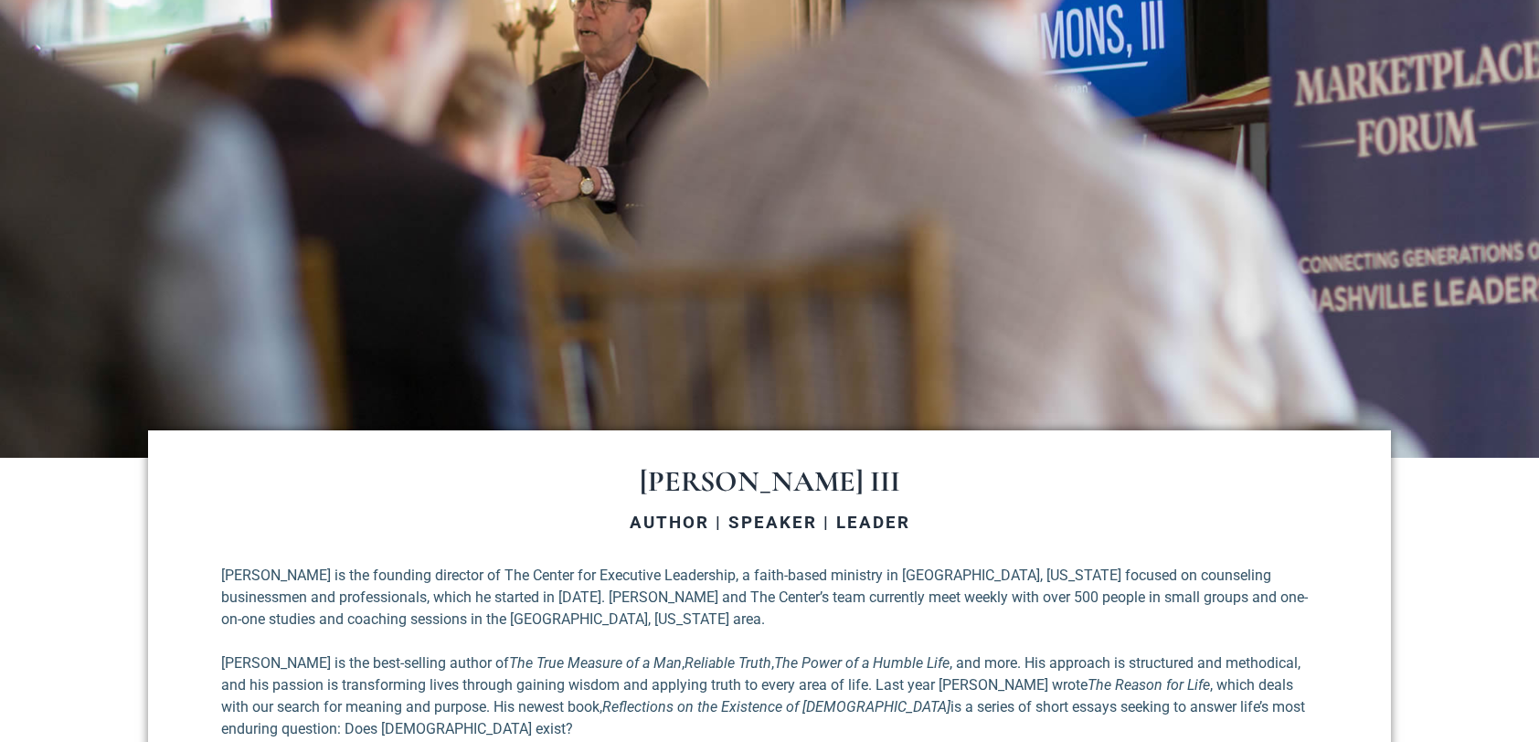
click at [436, 266] on div at bounding box center [769, 151] width 1539 height 616
drag, startPoint x: 435, startPoint y: 267, endPoint x: 444, endPoint y: 278, distance: 14.3
click at [440, 273] on div at bounding box center [769, 151] width 1539 height 616
